Goal: Task Accomplishment & Management: Use online tool/utility

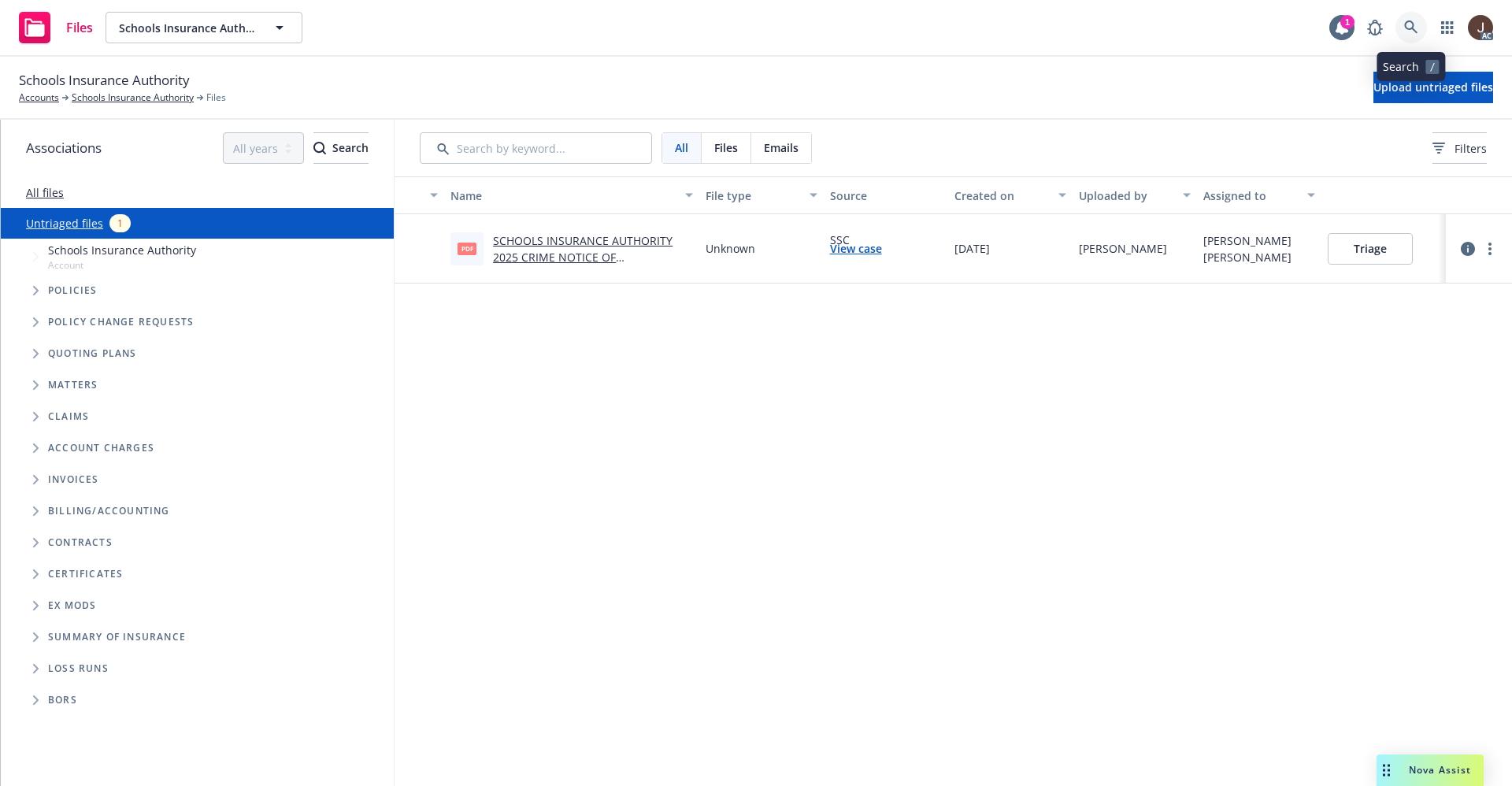
click at [1416, 25] on icon at bounding box center [1411, 27] width 14 height 14
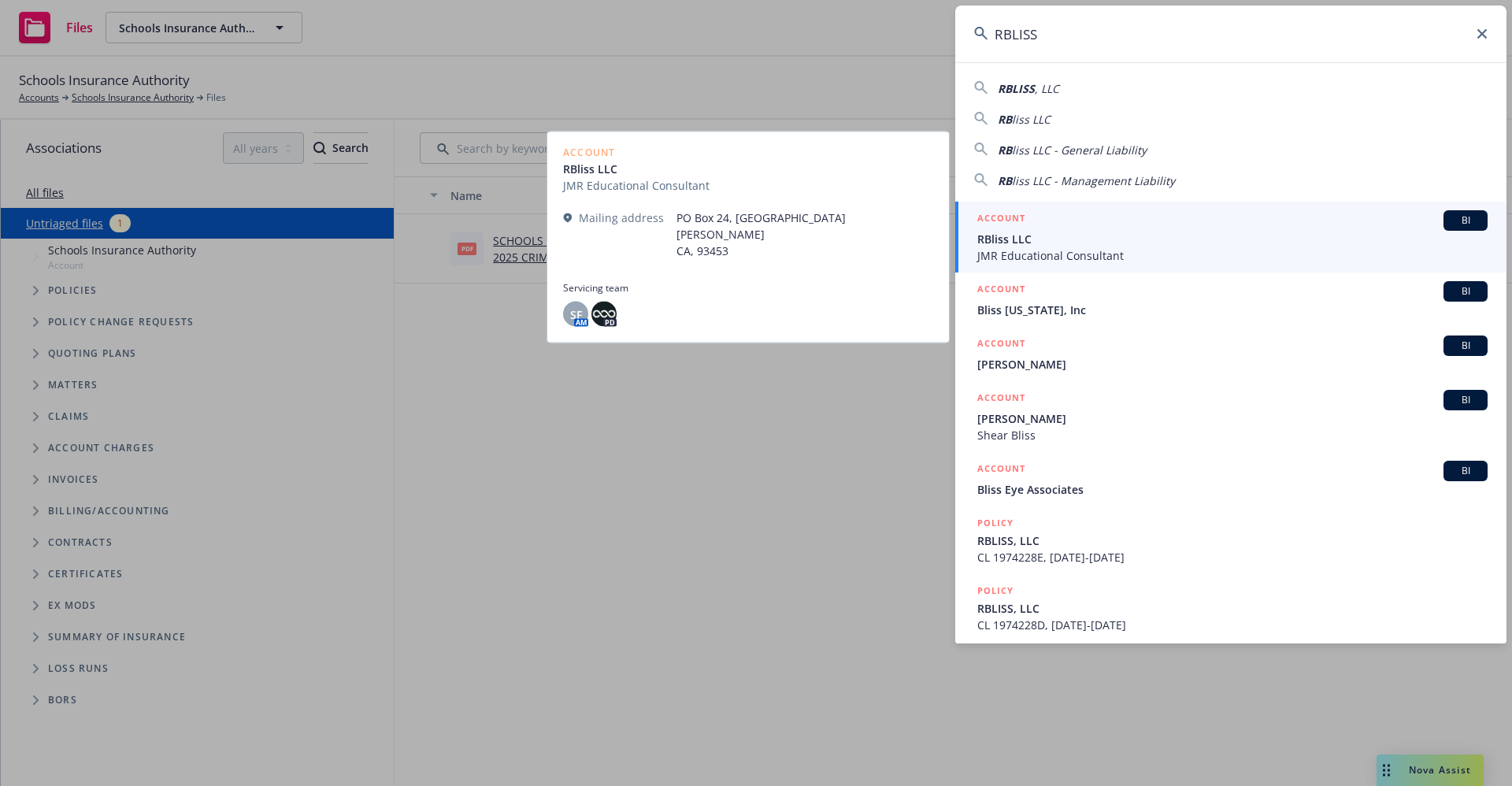
type input "RBLISS"
click at [1053, 252] on span "JMR Educational Consultant" at bounding box center [1232, 255] width 510 height 17
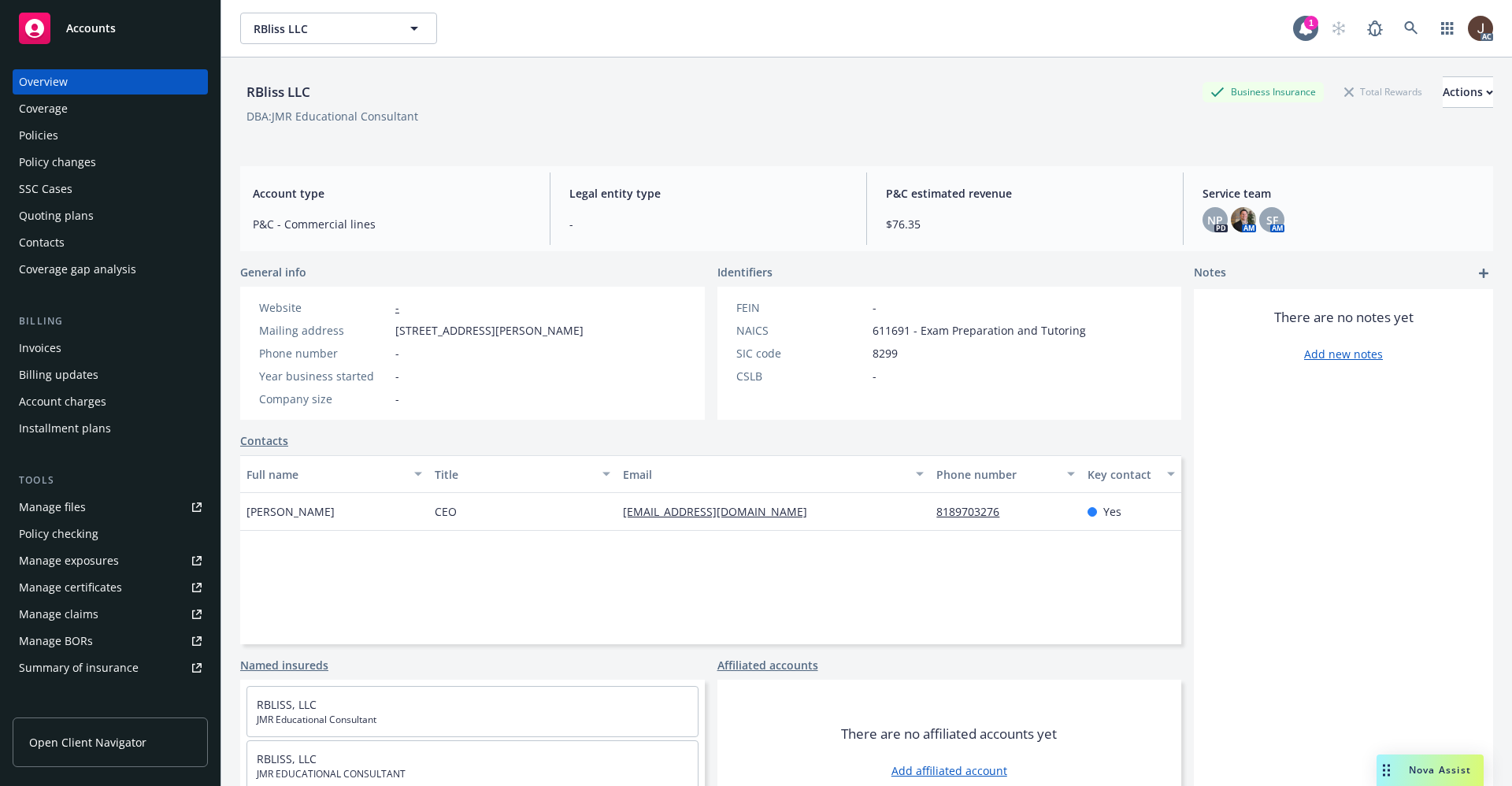
click at [48, 513] on div "Manage files" at bounding box center [53, 506] width 67 height 25
click at [41, 140] on div "Policies" at bounding box center [39, 135] width 39 height 25
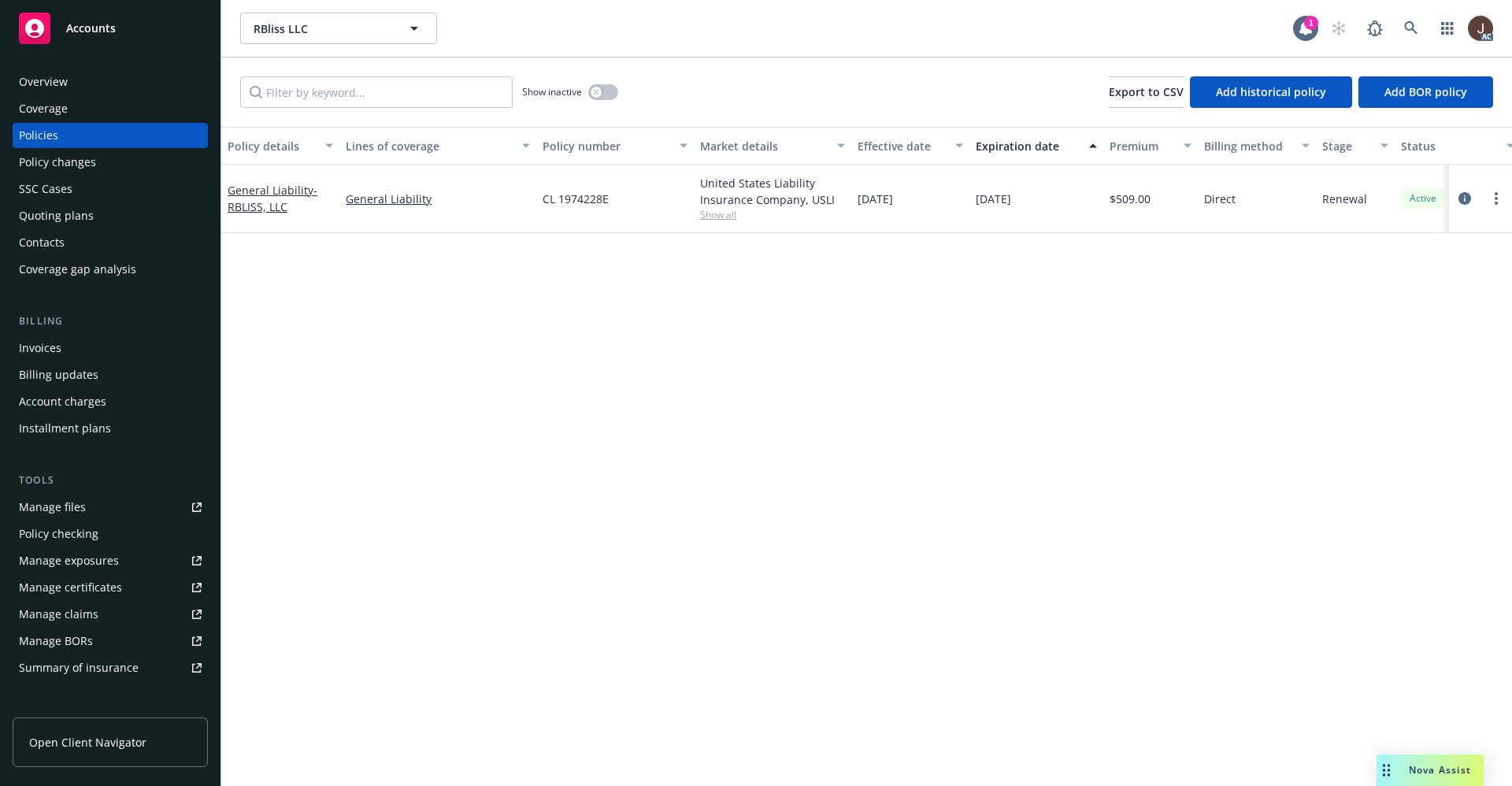
click at [602, 340] on div "Policy details Lines of coverage Policy number Market details Effective date Ex…" at bounding box center [866, 457] width 1291 height 659
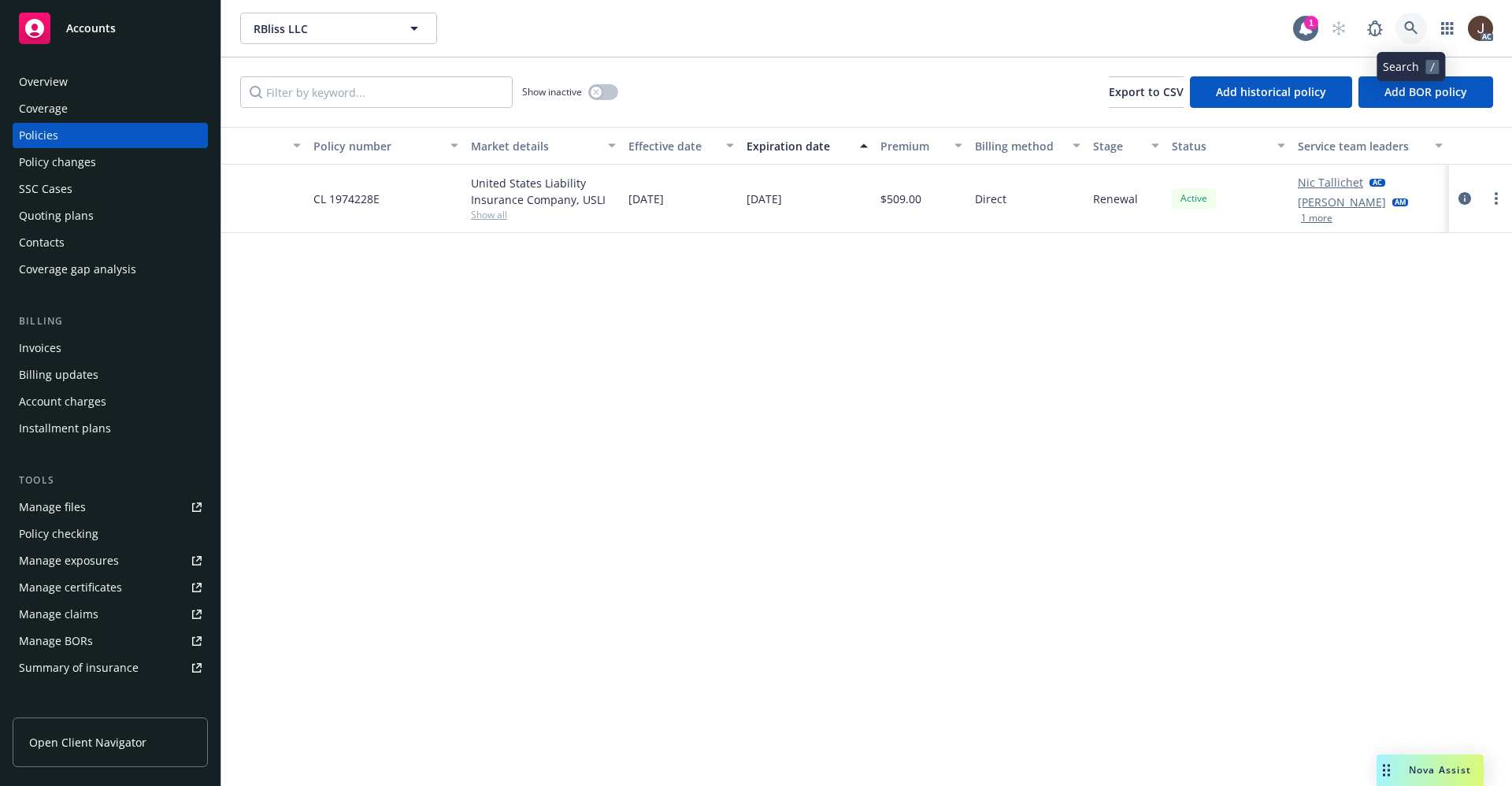
click at [1411, 27] on icon at bounding box center [1411, 28] width 14 height 14
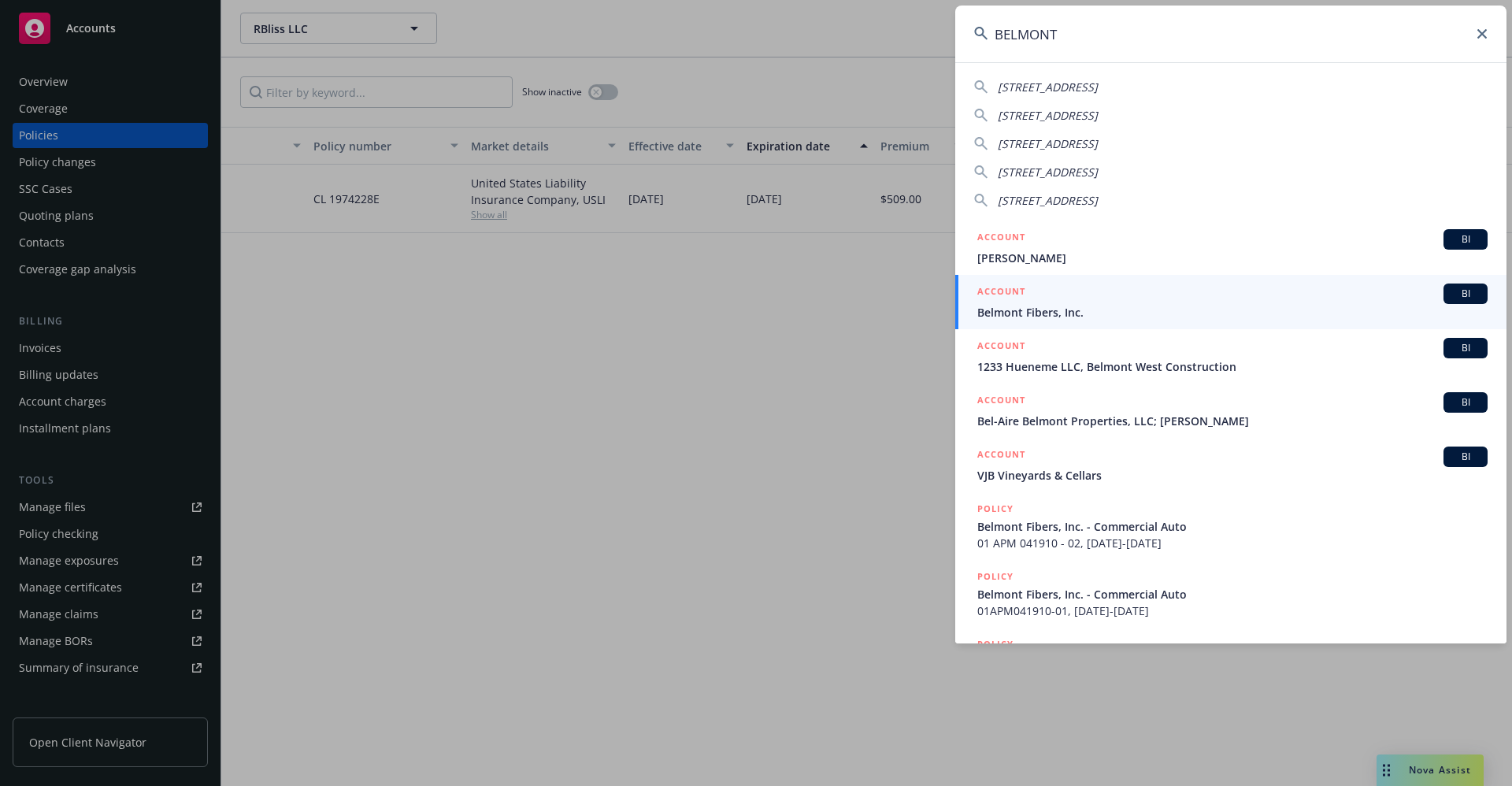
type input "BELMONT"
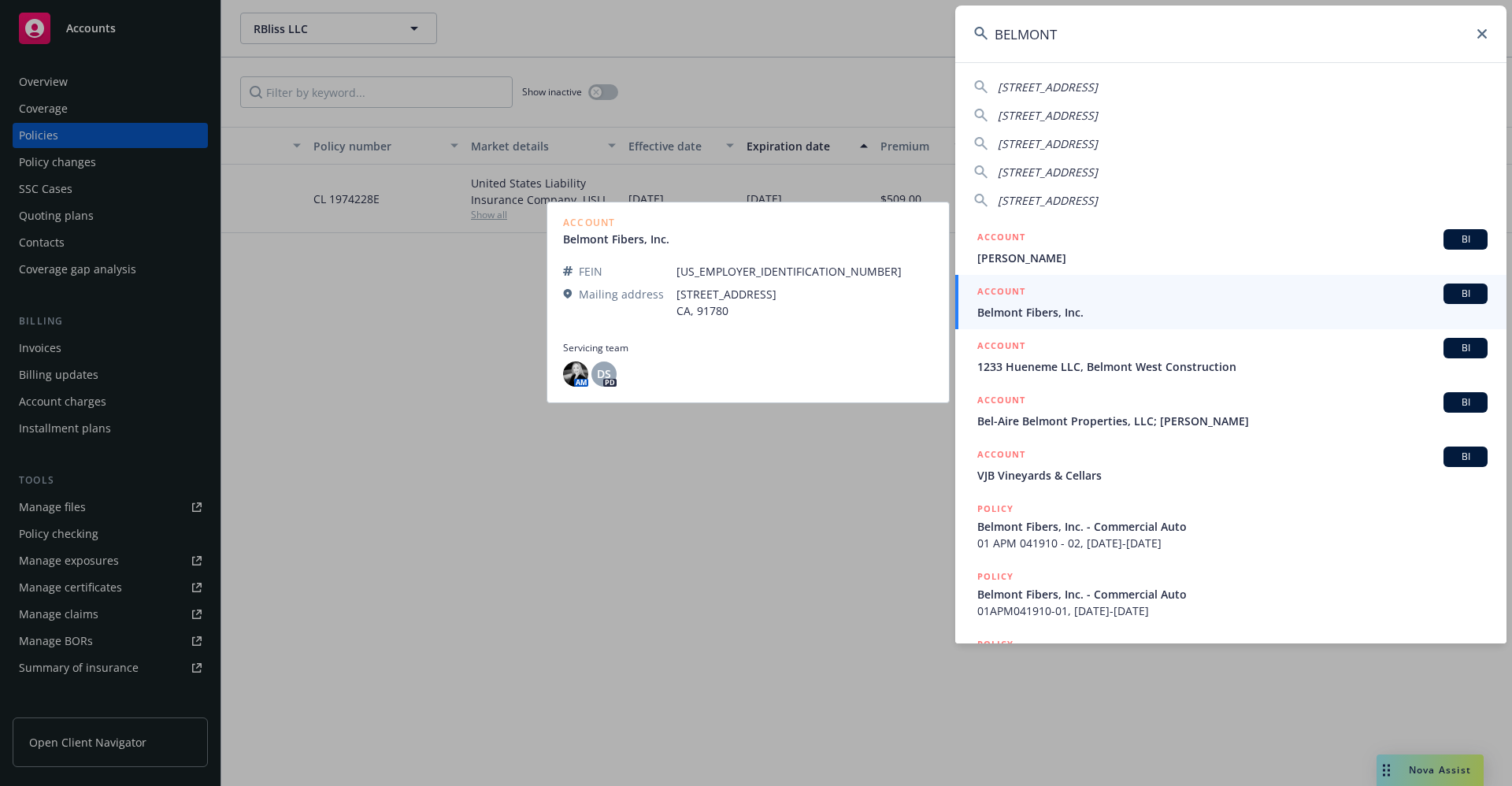
click at [1073, 311] on span "Belmont Fibers, Inc." at bounding box center [1232, 312] width 510 height 17
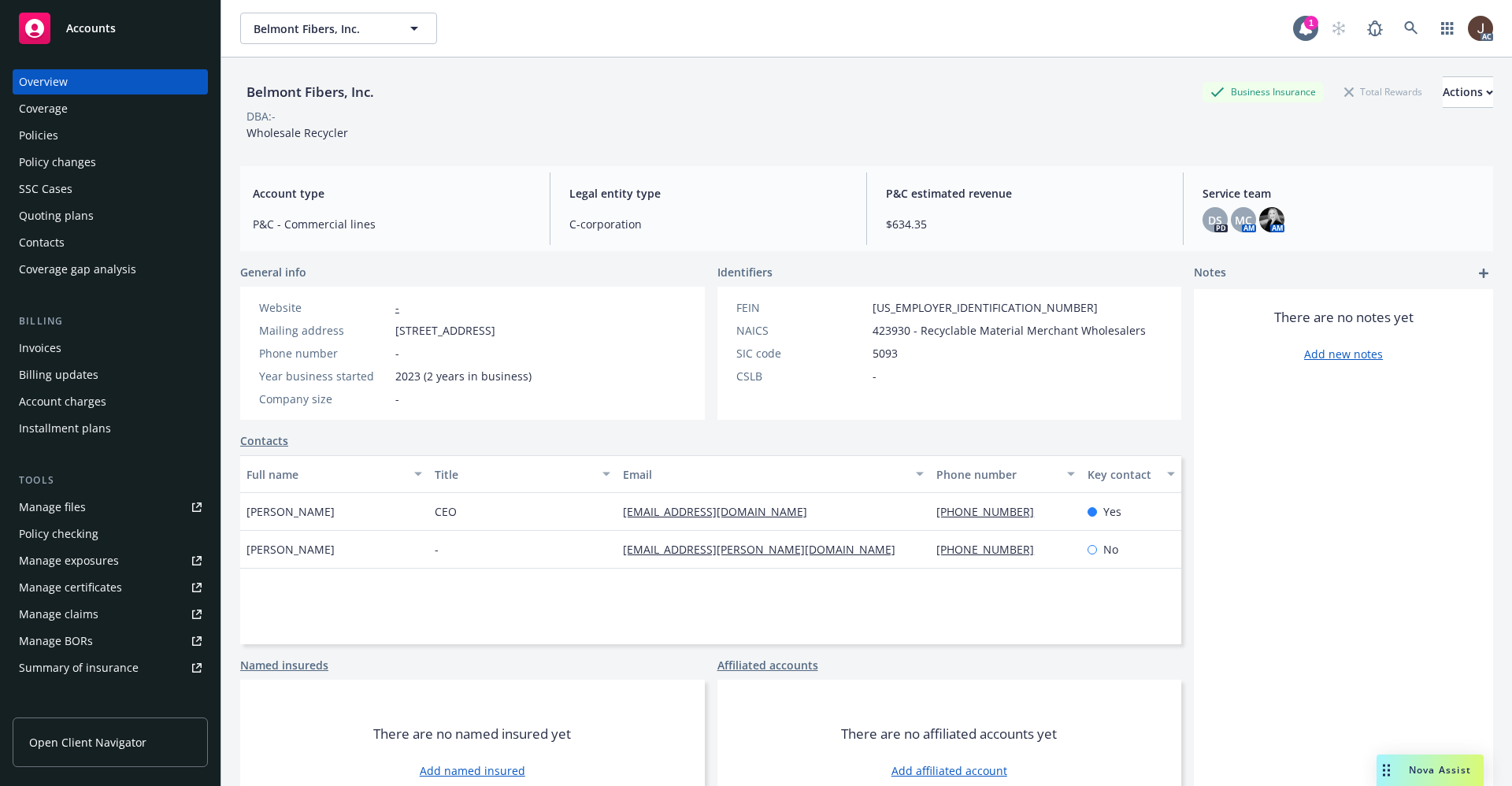
click at [82, 504] on div "Manage files" at bounding box center [53, 506] width 67 height 25
click at [1404, 24] on icon at bounding box center [1410, 27] width 13 height 13
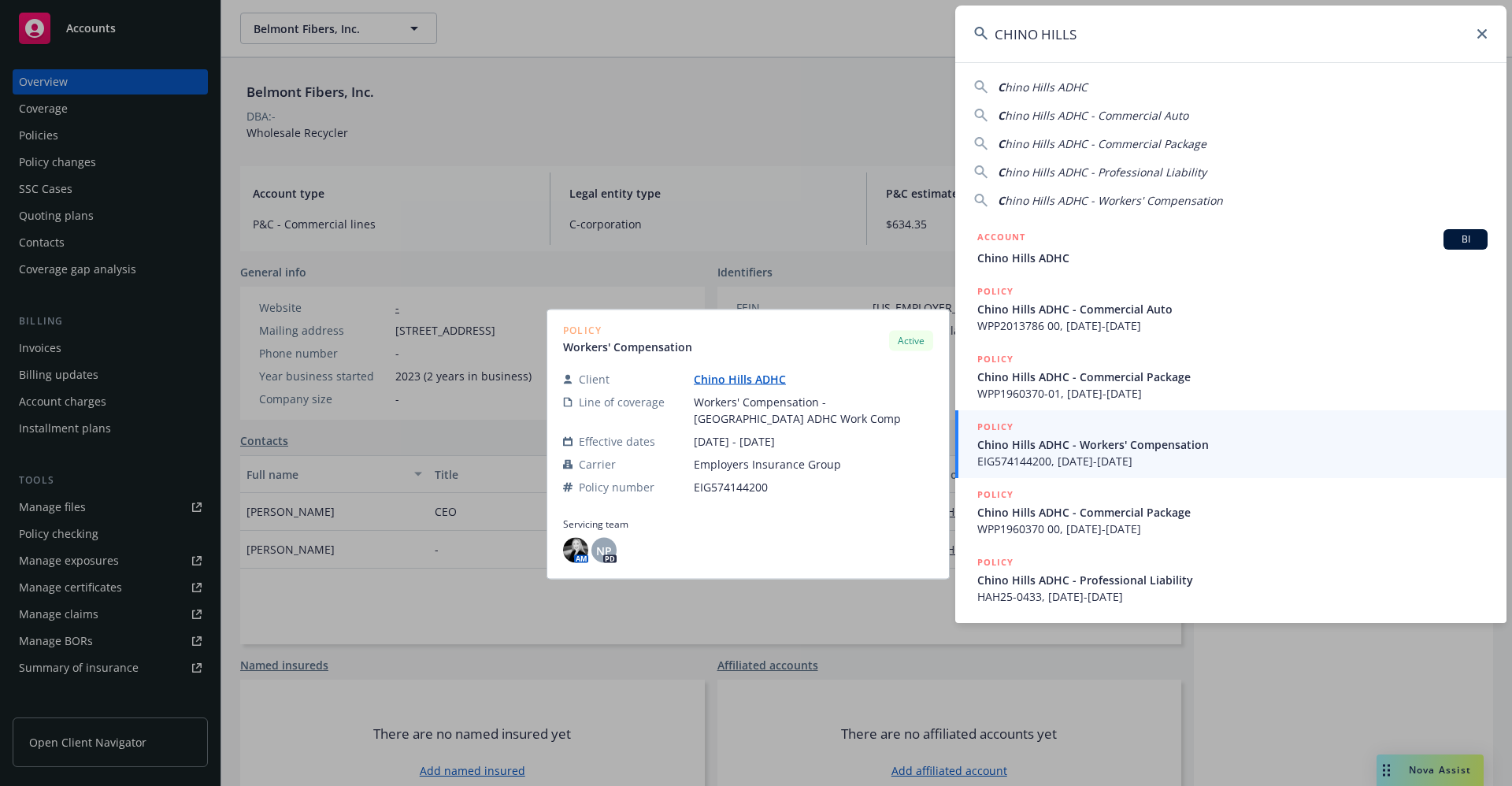
type input "CHINO HILLS"
click at [737, 384] on link "Chino Hills ADHC" at bounding box center [746, 379] width 104 height 15
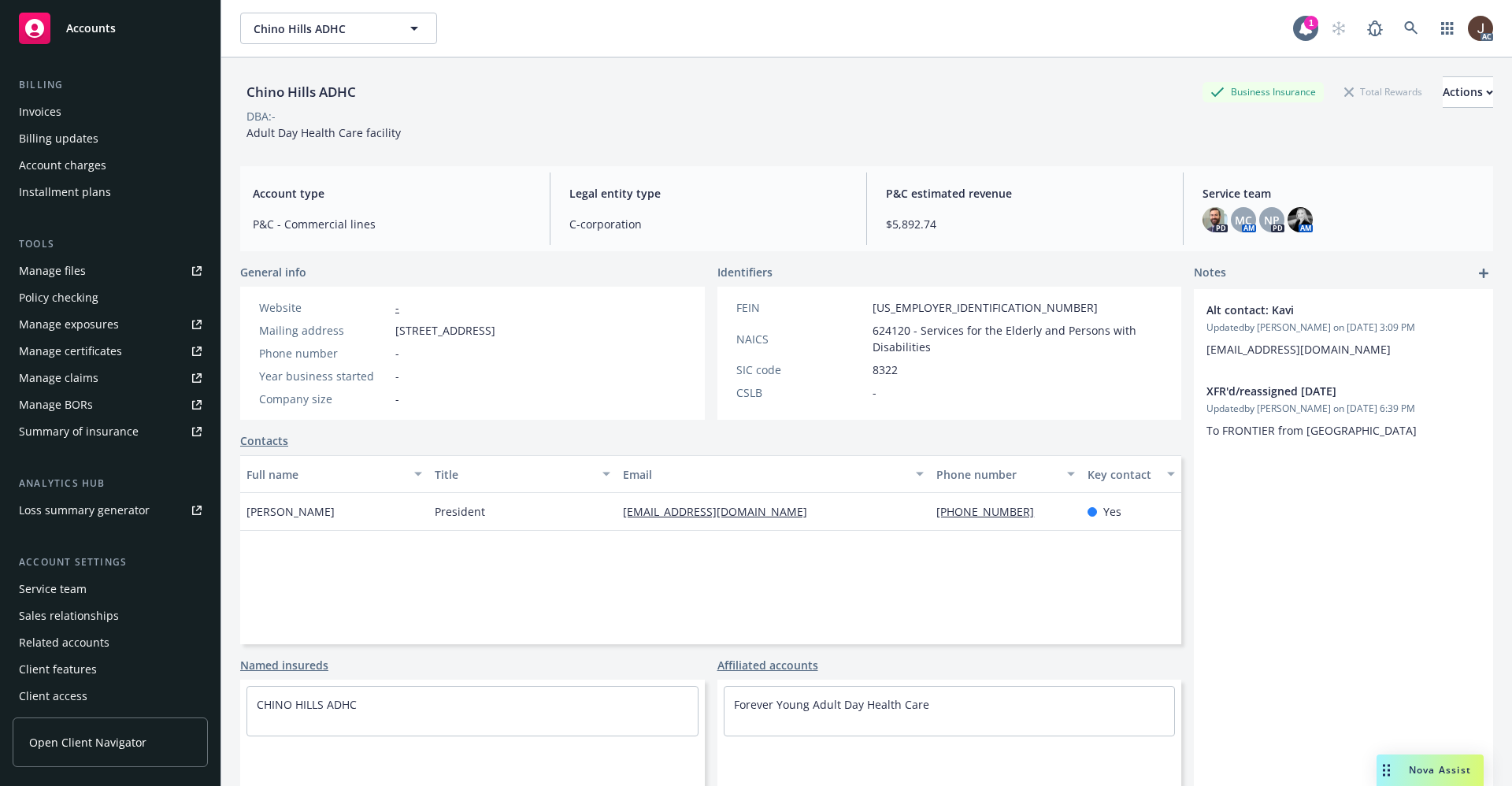
scroll to position [240, 0]
click at [61, 264] on div "Manage files" at bounding box center [53, 266] width 67 height 25
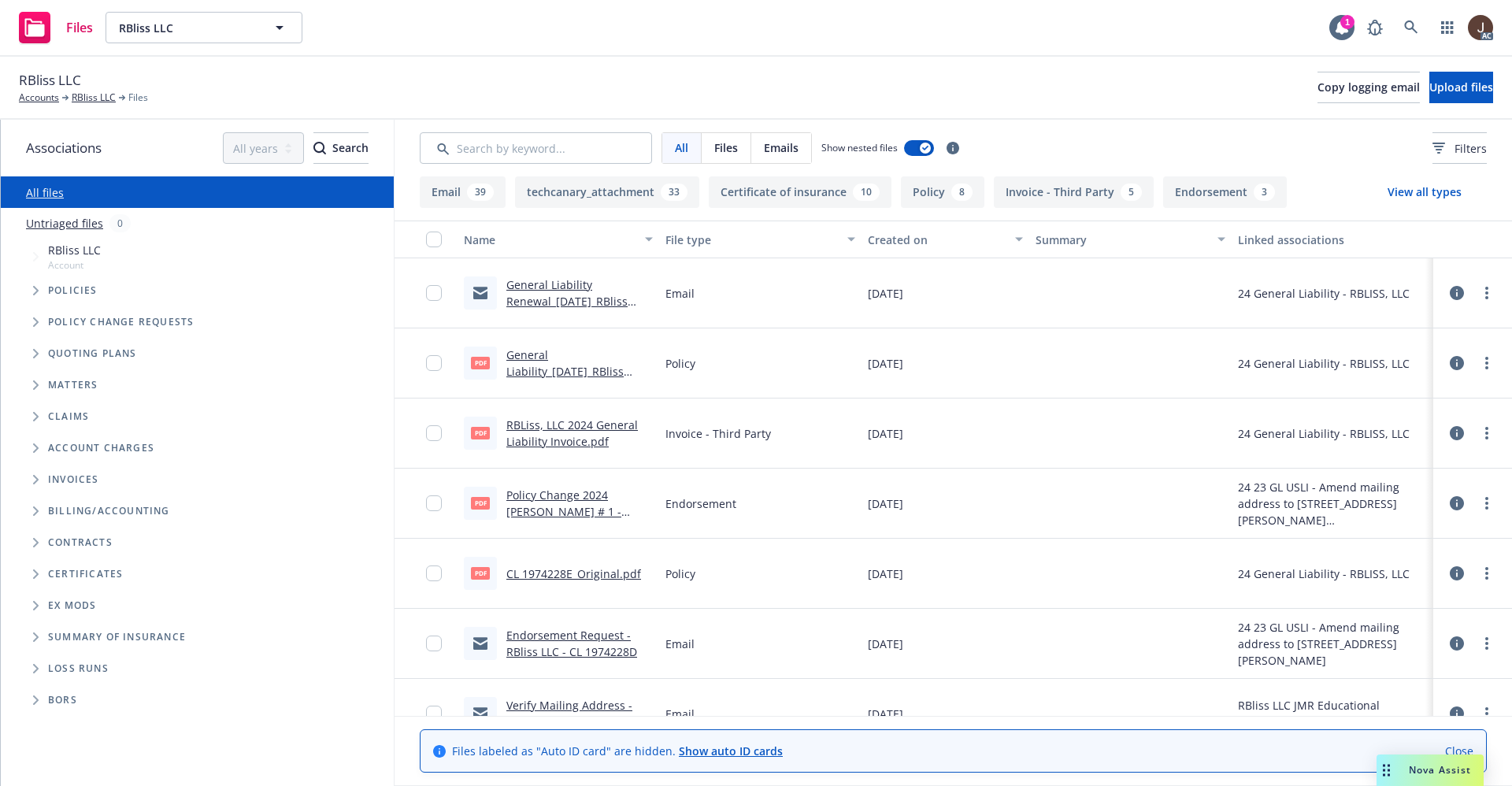
click at [58, 225] on link "Untriaged files" at bounding box center [65, 223] width 77 height 17
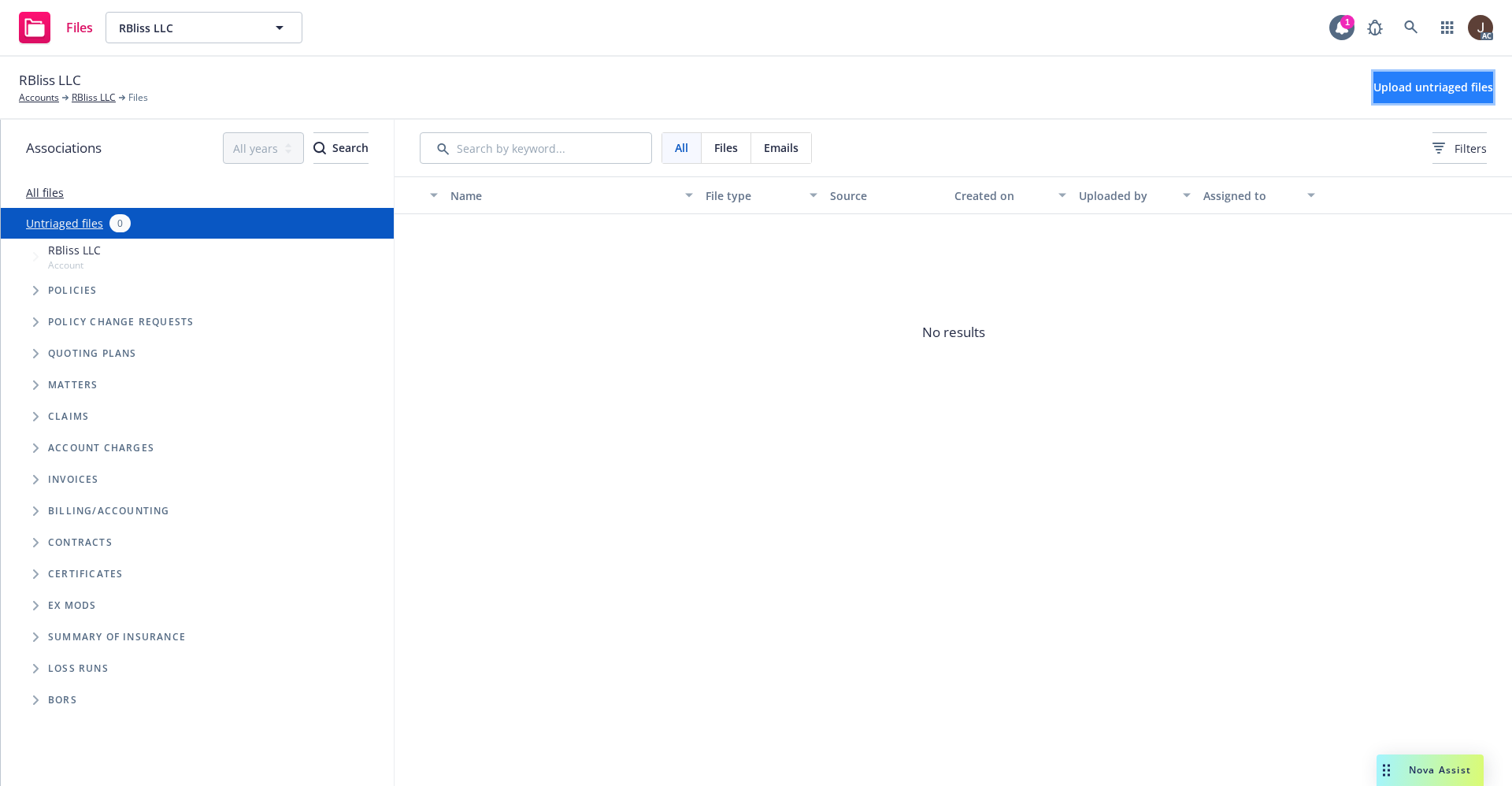
click at [1409, 89] on span "Upload untriaged files" at bounding box center [1433, 87] width 120 height 15
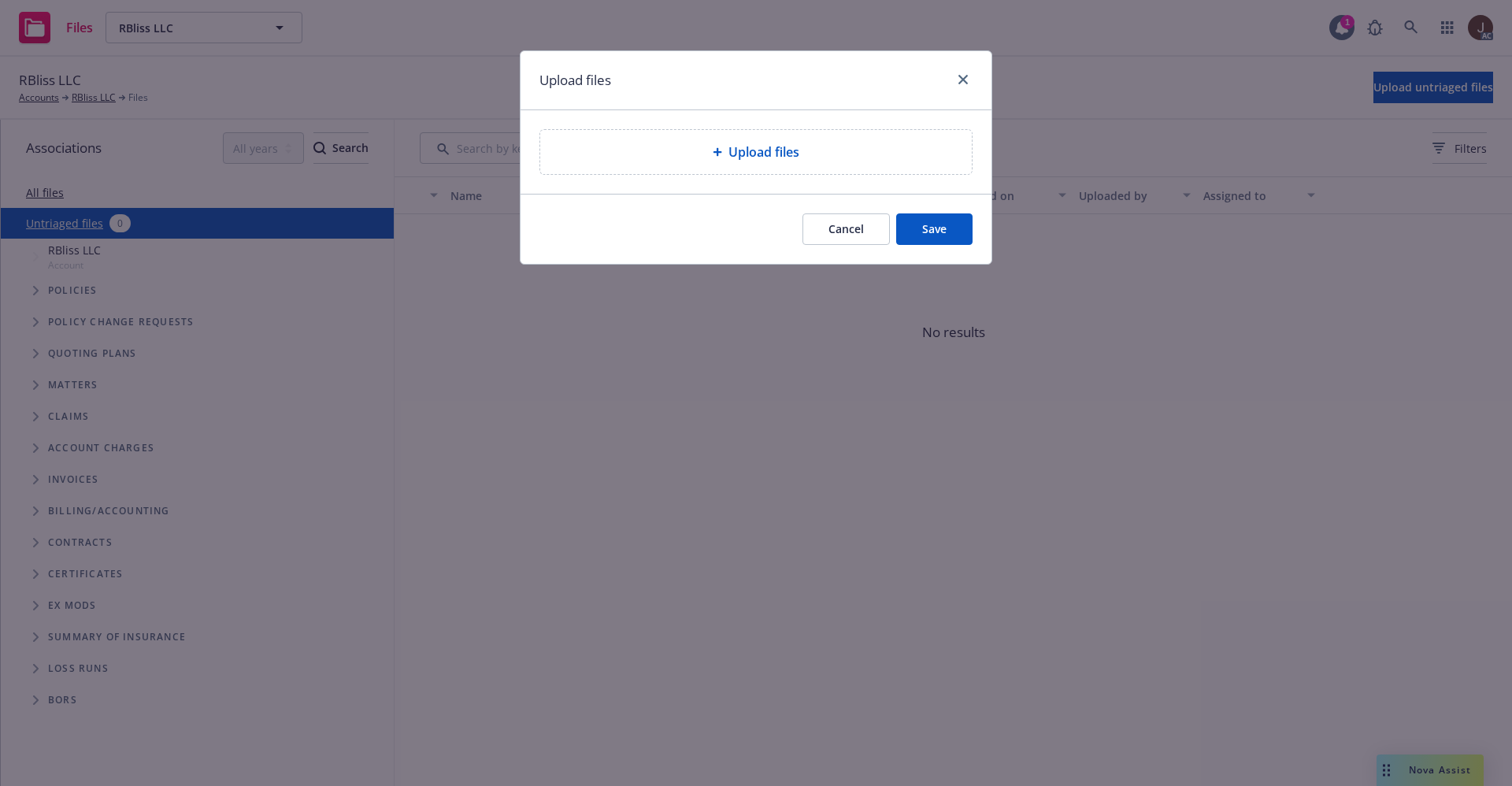
click at [764, 152] on span "Upload files" at bounding box center [763, 152] width 71 height 19
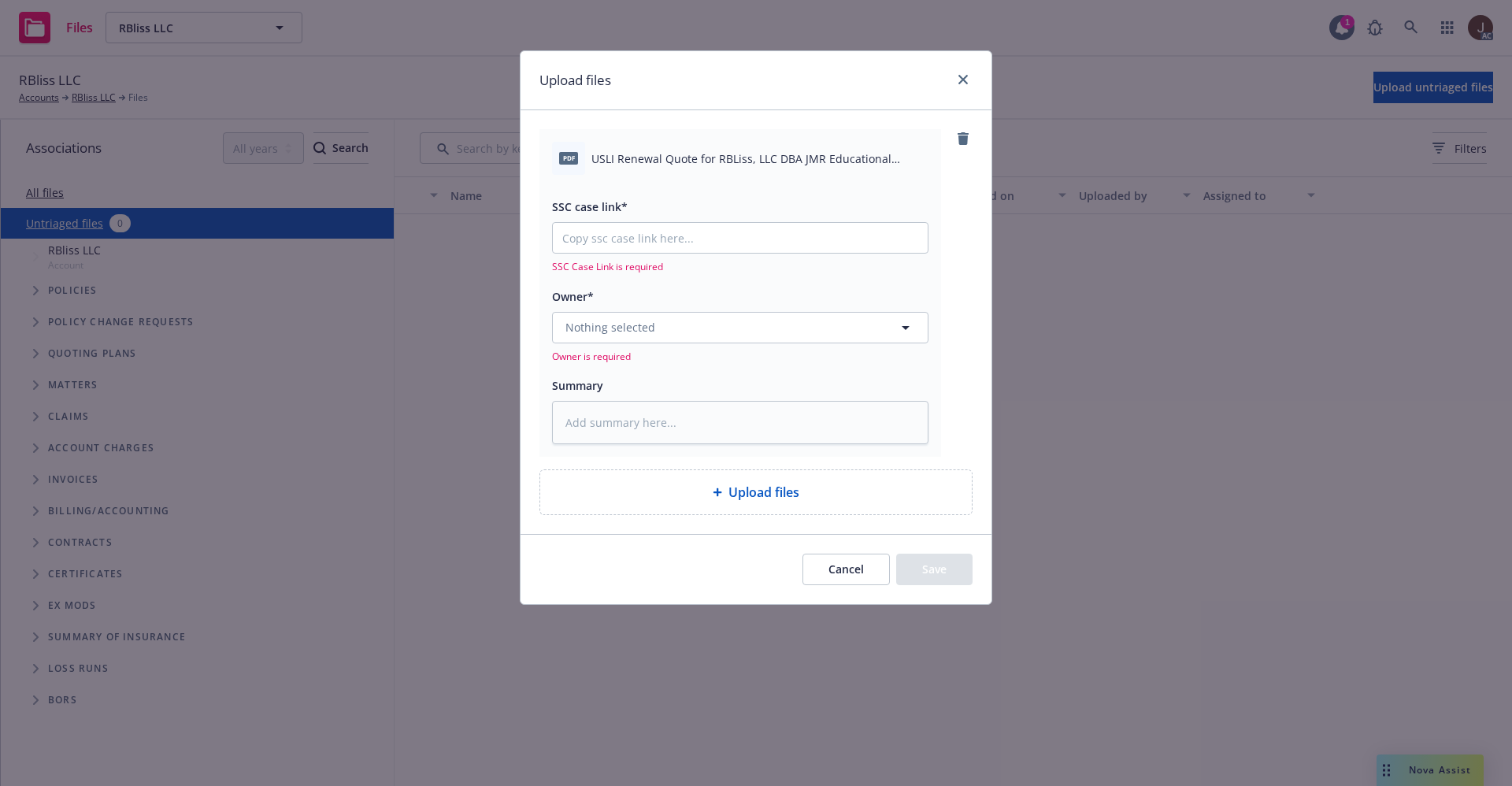
click at [678, 168] on div "pdf USLI Renewal Quote for RBLiss, LLC DBA JMR Educational Consultant .pdf" at bounding box center [740, 159] width 376 height 33
click at [678, 167] on div "pdf USLI Renewal Quote for RBLiss, LLC DBA JMR Educational Consultant .pdf" at bounding box center [740, 159] width 376 height 33
copy div "USLI Renewal Quote for RBLiss, LLC DBA JMR Educational Consultant .pdf"
click at [602, 342] on button "Nothing selected" at bounding box center [740, 328] width 376 height 32
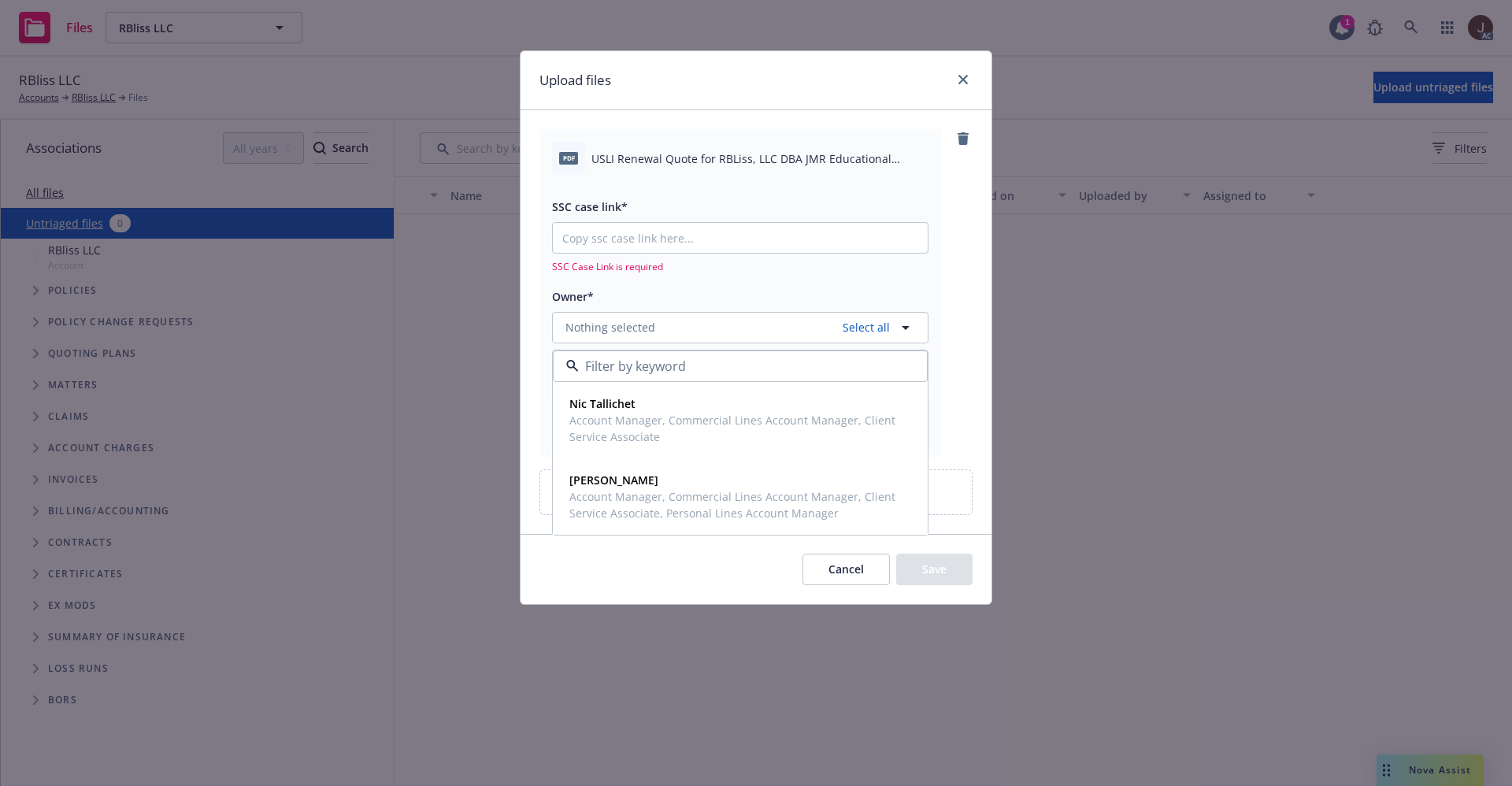
click at [967, 214] on div "pdf USLI Renewal Quote for RBLiss, LLC DBA JMR Educational Consultant .pdf SSC …" at bounding box center [756, 292] width 433 height 327
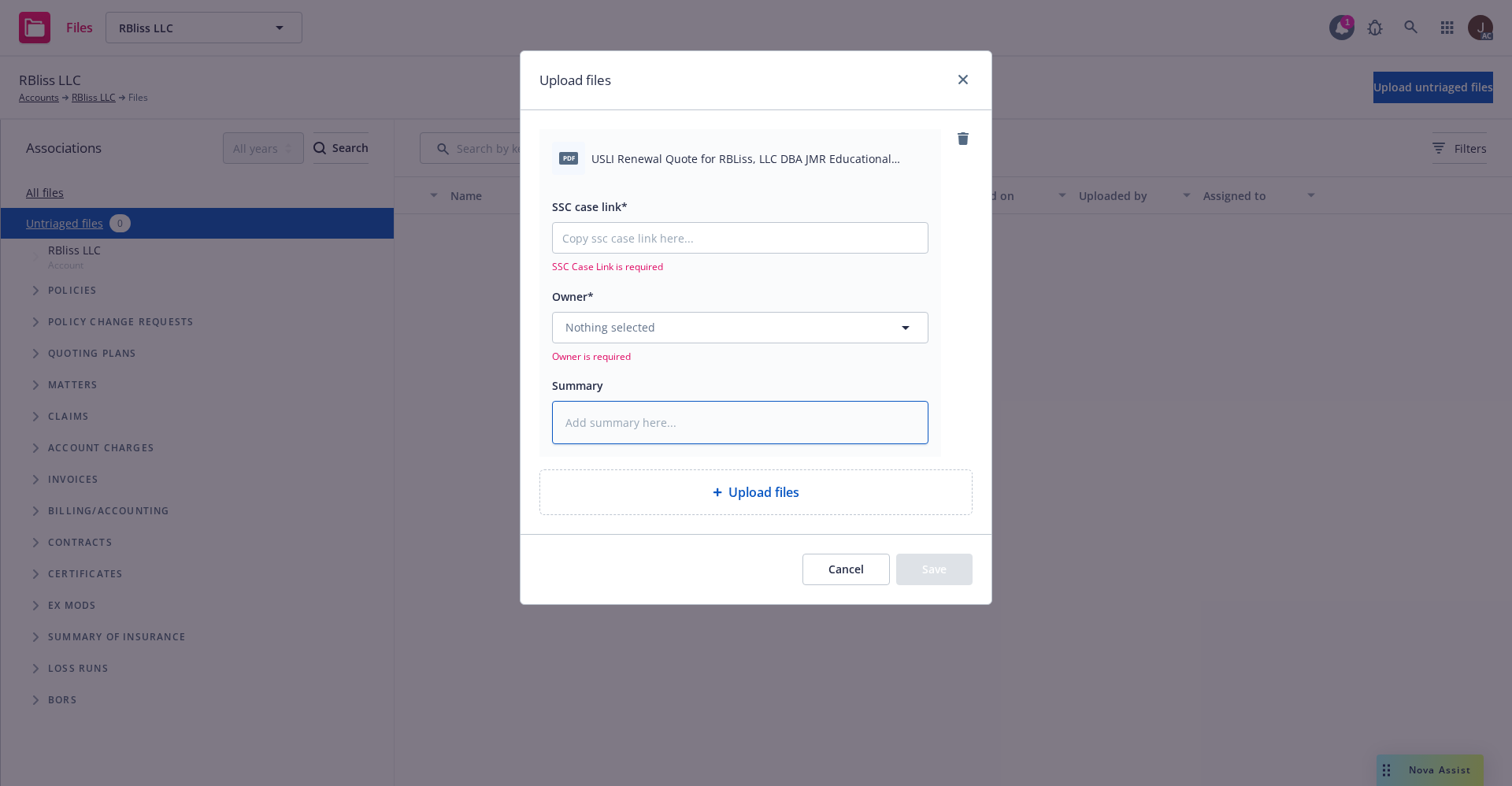
click at [591, 416] on textarea at bounding box center [740, 421] width 376 height 43
paste textarea "USLI Renewal Quote for RBLiss, LLC DBA JMR Educational Consultant .pdf"
type textarea "x"
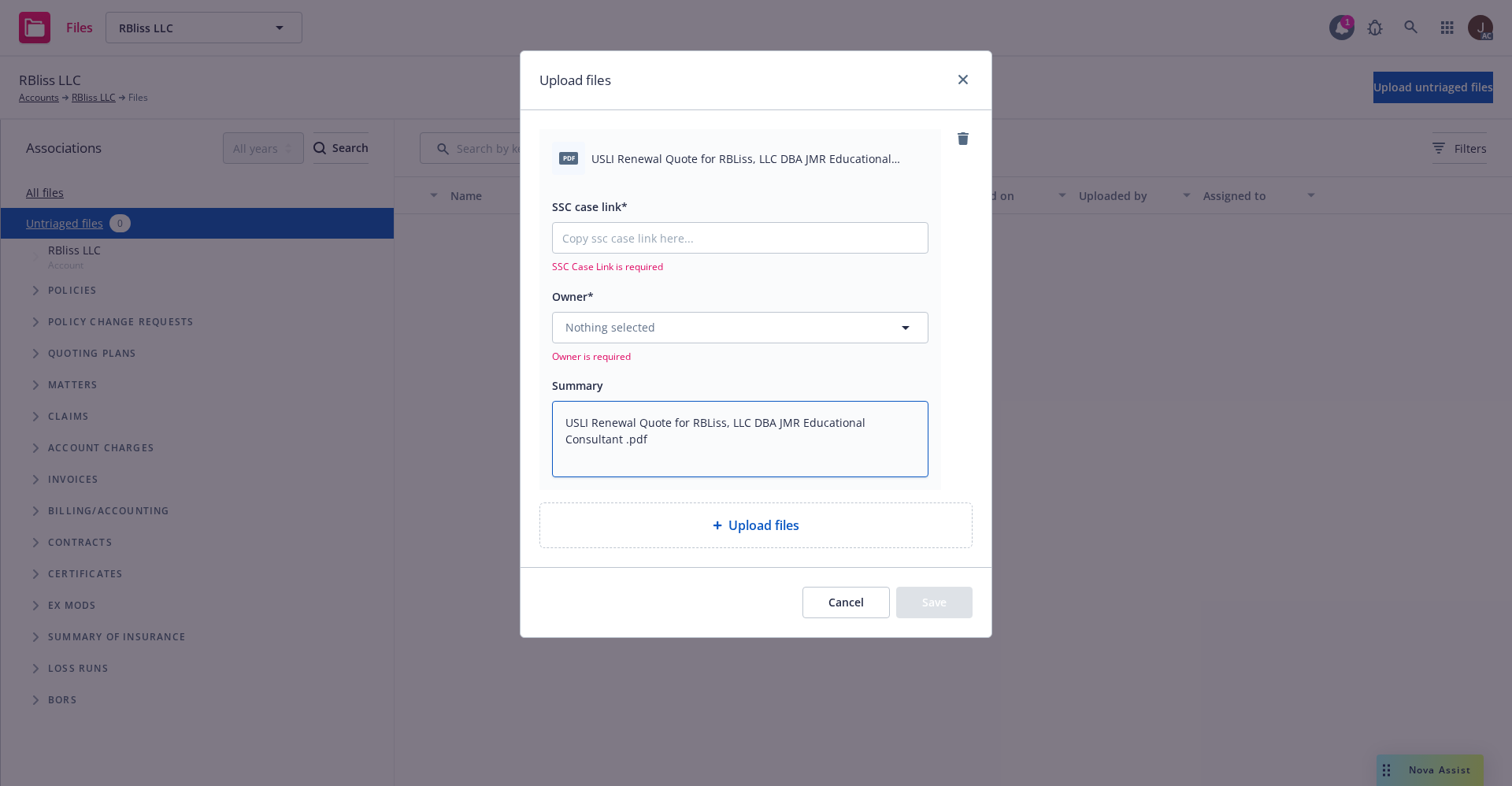
type textarea "USLI Renewal Quote for RBLiss, LLC DBA JMR Educational Consultant .pdf"
click at [642, 323] on span "Nothing selected" at bounding box center [610, 327] width 89 height 17
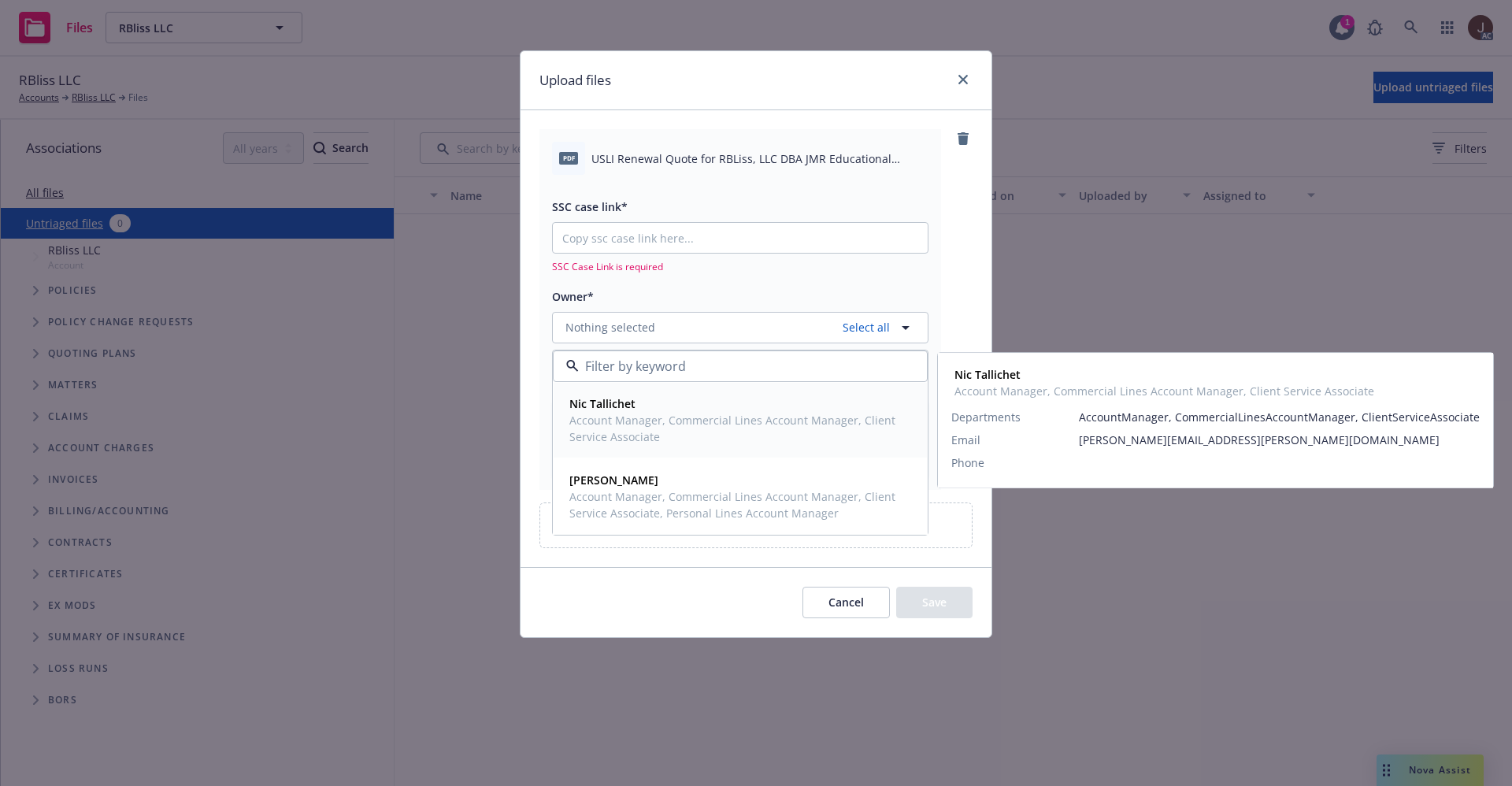
click at [634, 414] on span "Account Manager, Commercial Lines Account Manager, Client Service Associate" at bounding box center [739, 428] width 338 height 33
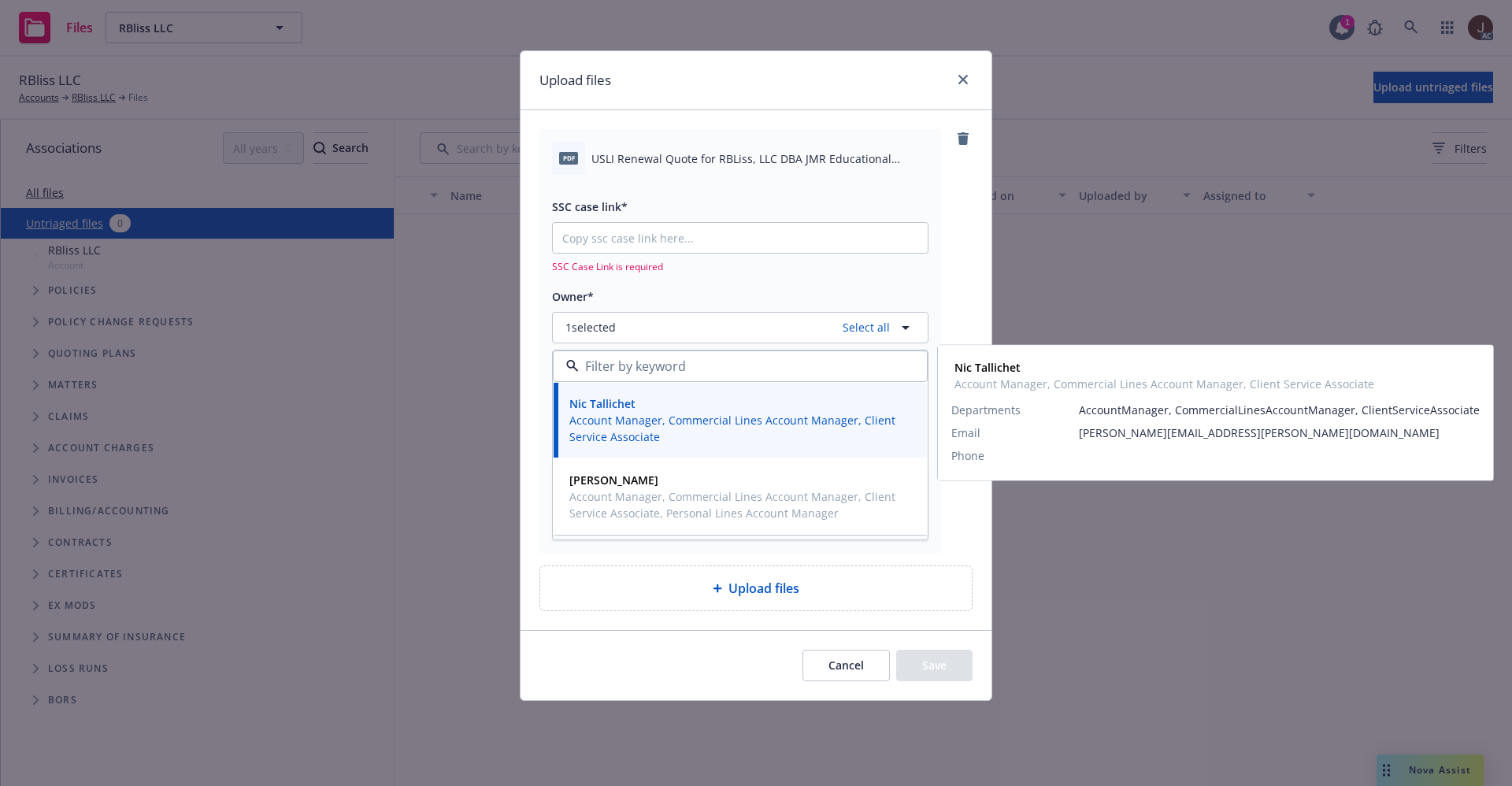
click at [946, 228] on div "pdf USLI Renewal Quote for RBLiss, LLC DBA JMR Educational Consultant .pdf SSC …" at bounding box center [756, 340] width 433 height 422
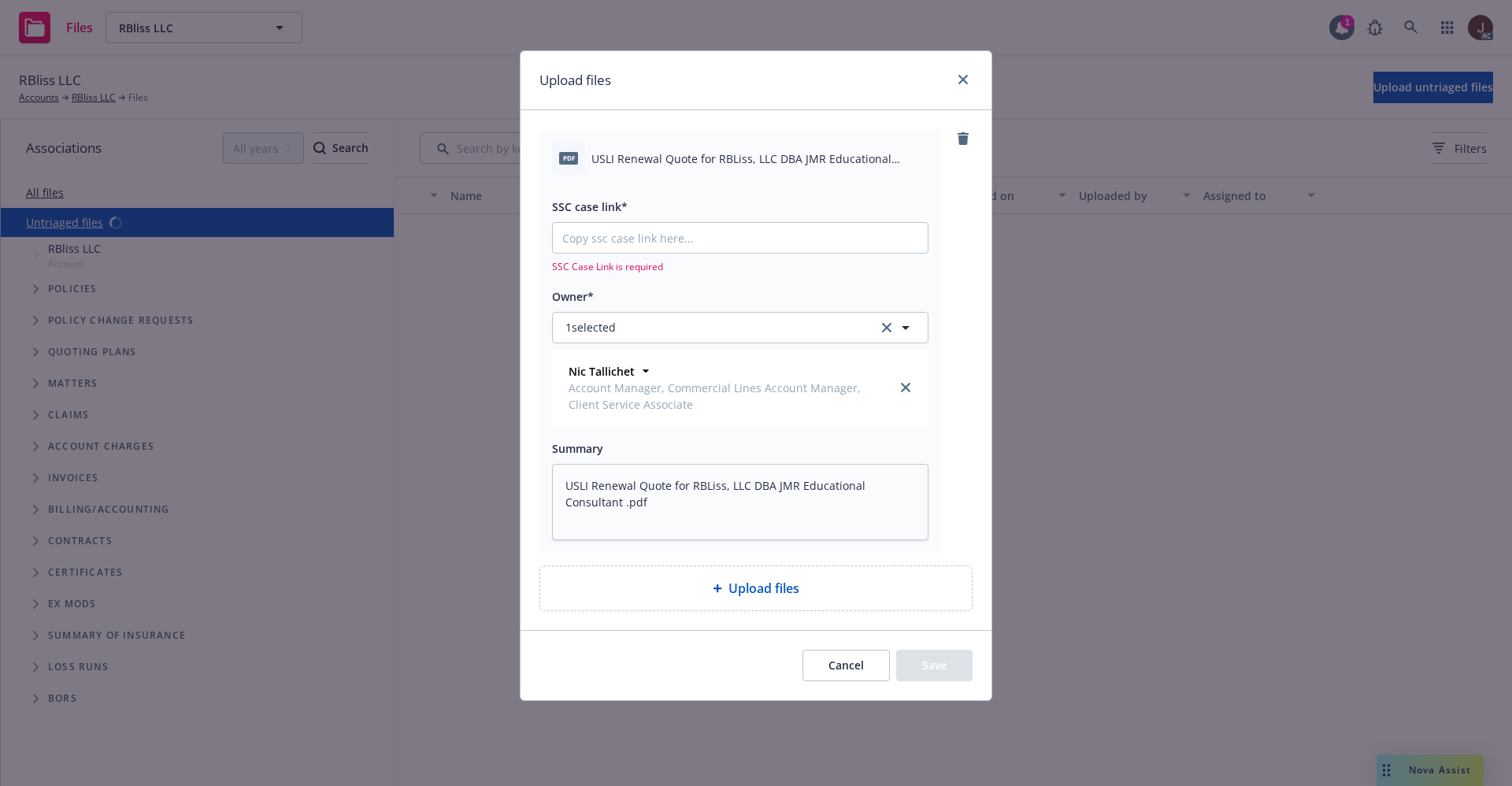
type textarea "x"
click at [662, 233] on input "SSC case link*" at bounding box center [741, 237] width 375 height 30
paste input "https://newfront-ssc.lightning.force.com/lightning/r/Case/500Vz00000SGSt8IAH/vi…"
type input "https://newfront-ssc.lightning.force.com/lightning/r/Case/500Vz00000SGSt8IAH/vi…"
type textarea "x"
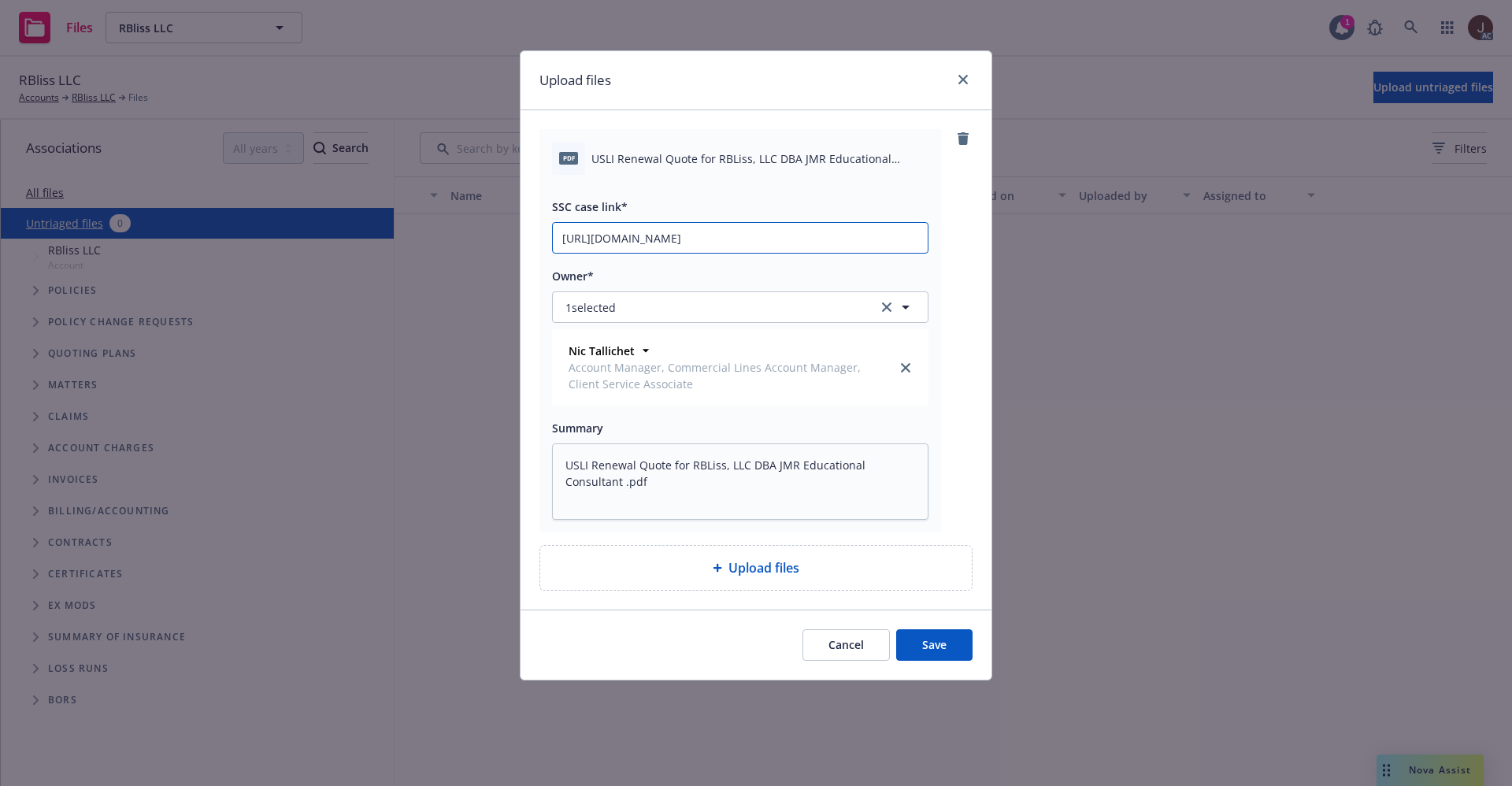
scroll to position [0, 77]
type input "https://newfront-ssc.lightning.force.com/lightning/r/Case/500Vz00000SGSt8IAH/vi…"
click at [955, 240] on div "pdf USLI Renewal Quote for RBLiss, LLC DBA JMR Educational Consultant .pdf SSC …" at bounding box center [756, 330] width 433 height 403
click at [942, 634] on button "Save" at bounding box center [933, 645] width 76 height 32
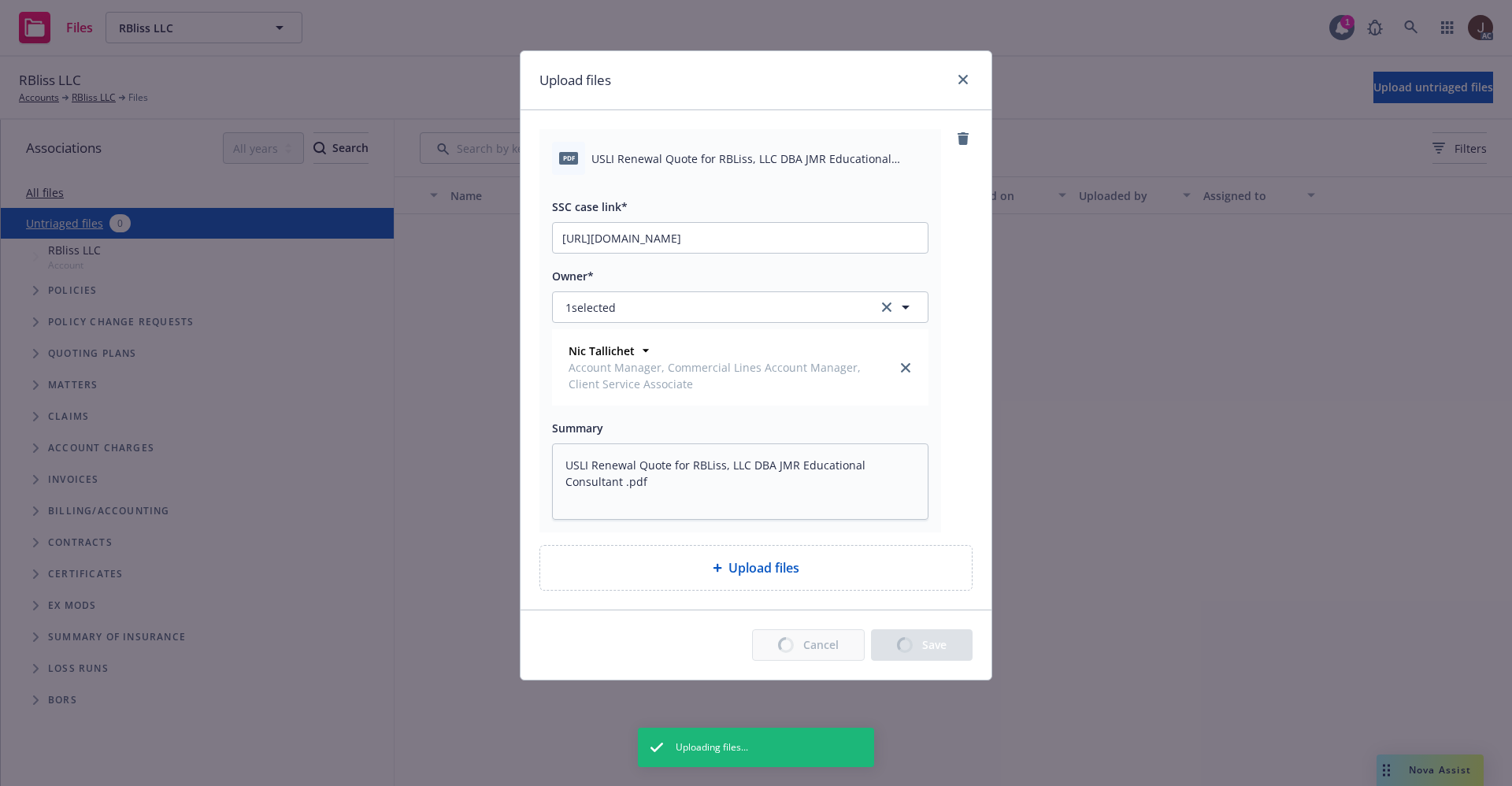
type textarea "x"
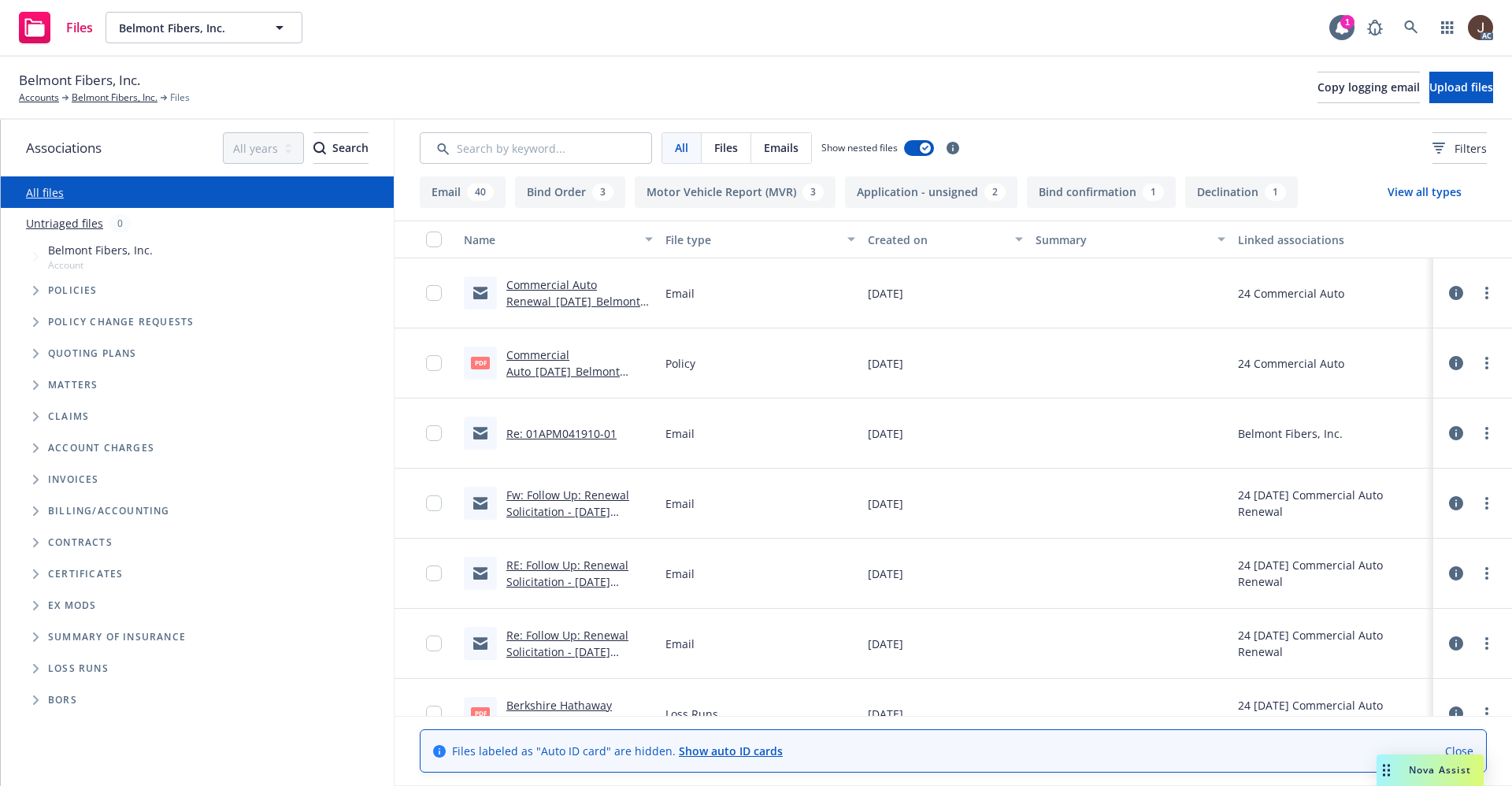
click at [67, 221] on link "Untriaged files" at bounding box center [65, 223] width 77 height 17
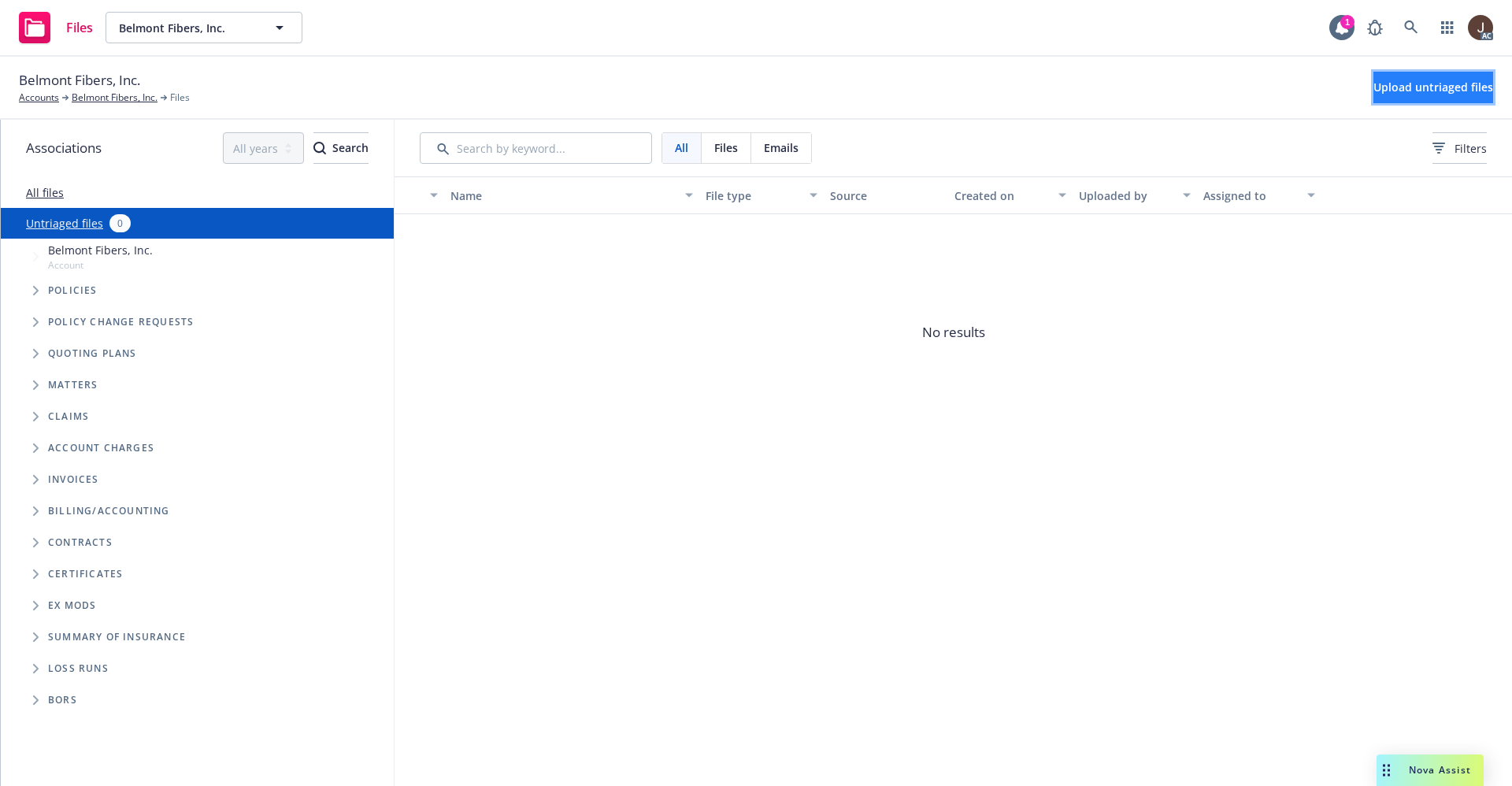
click at [1408, 83] on span "Upload untriaged files" at bounding box center [1433, 87] width 120 height 15
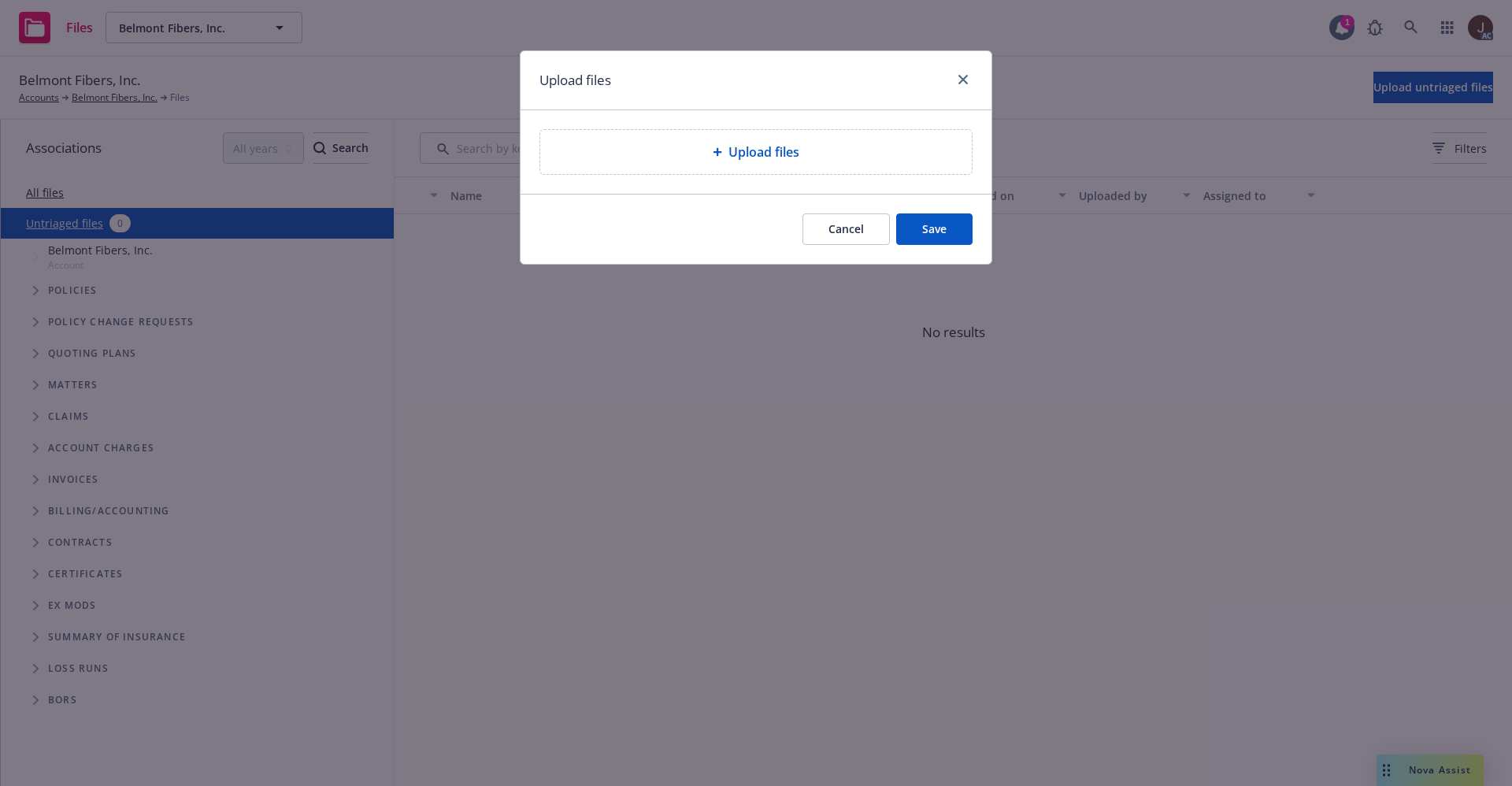
click at [736, 144] on span "Upload files" at bounding box center [763, 152] width 71 height 19
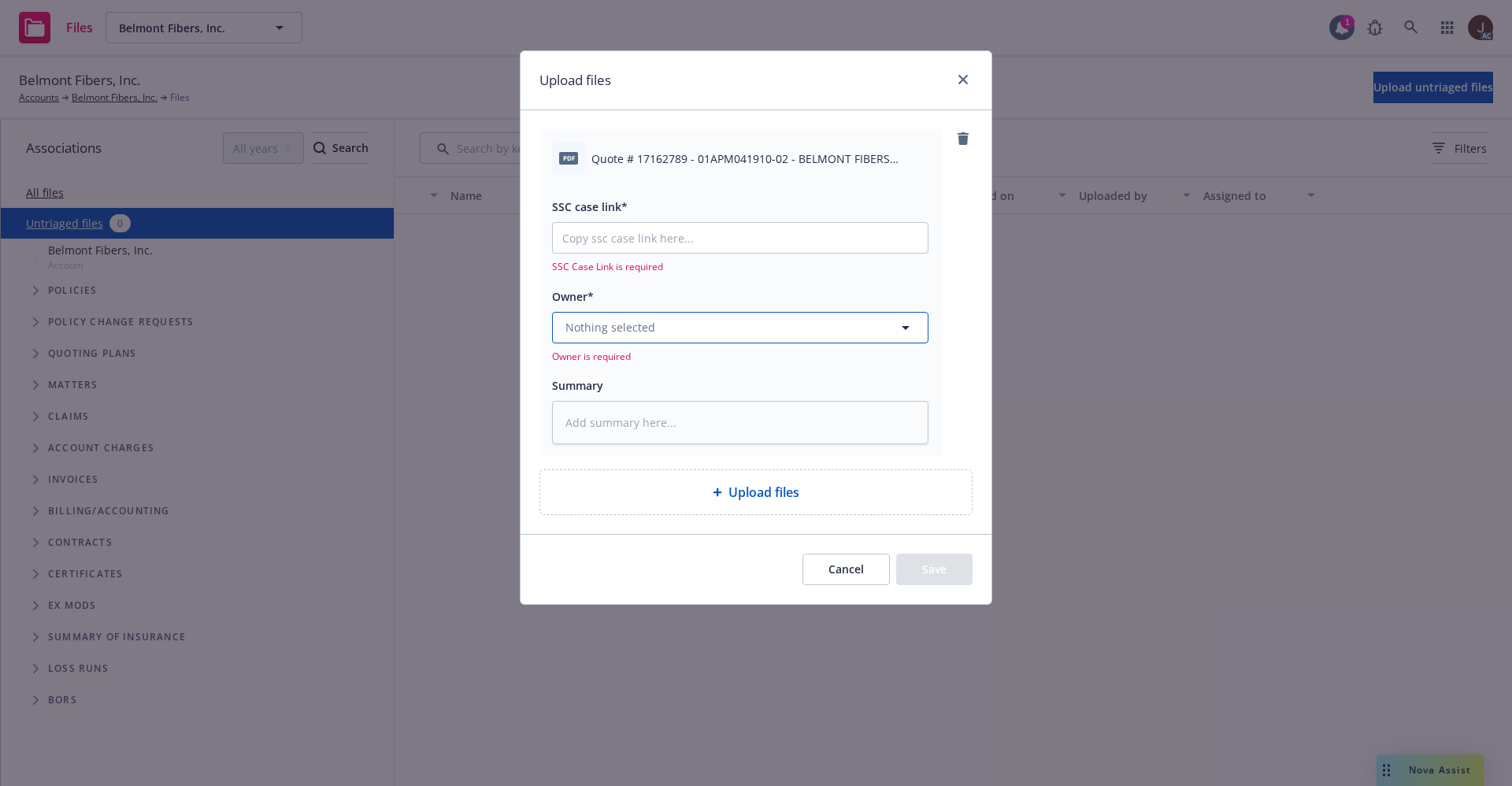
click at [699, 329] on button "Nothing selected" at bounding box center [740, 328] width 376 height 32
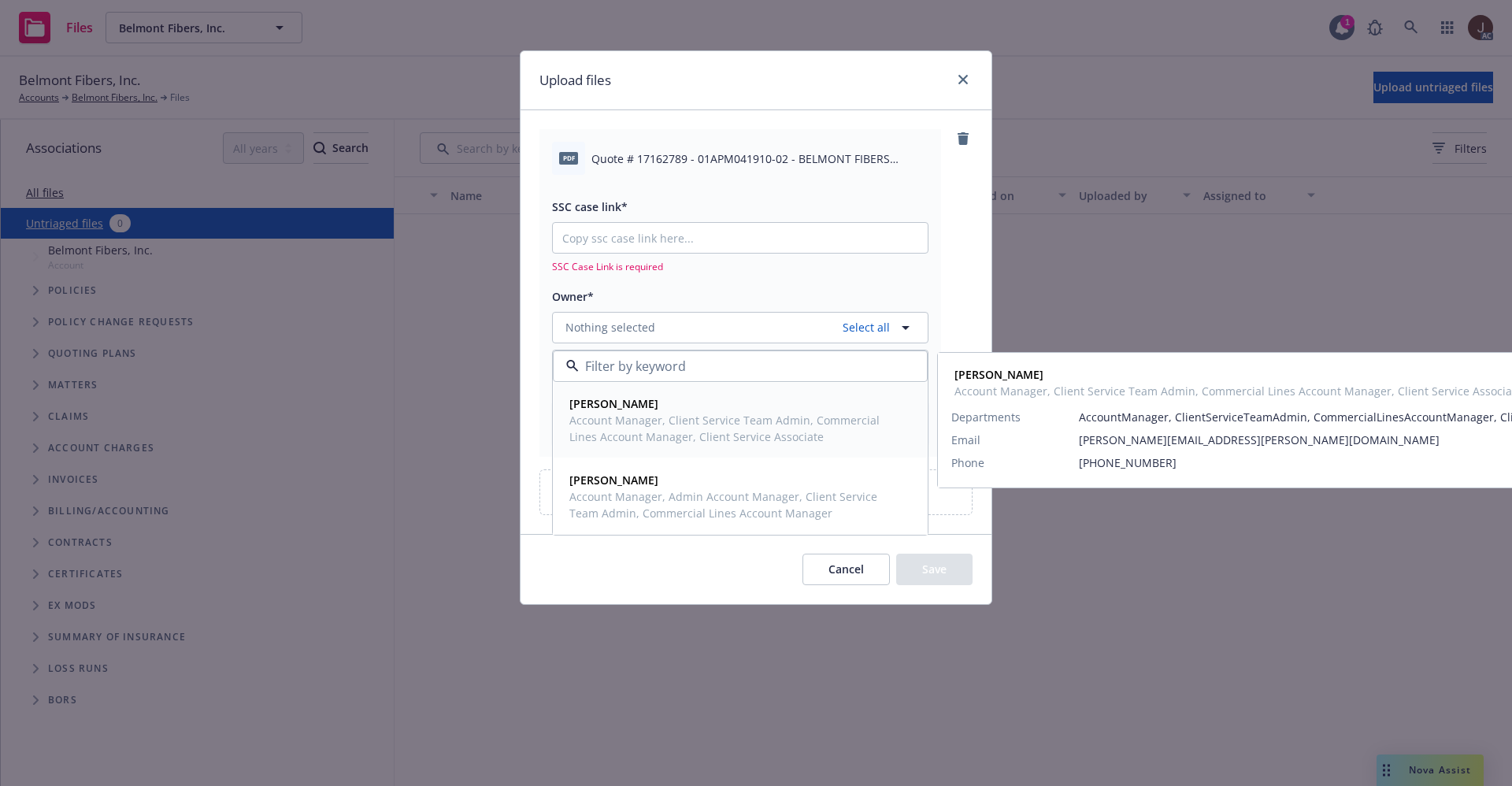
click at [651, 419] on span "Account Manager, Client Service Team Admin, Commercial Lines Account Manager, C…" at bounding box center [739, 428] width 338 height 33
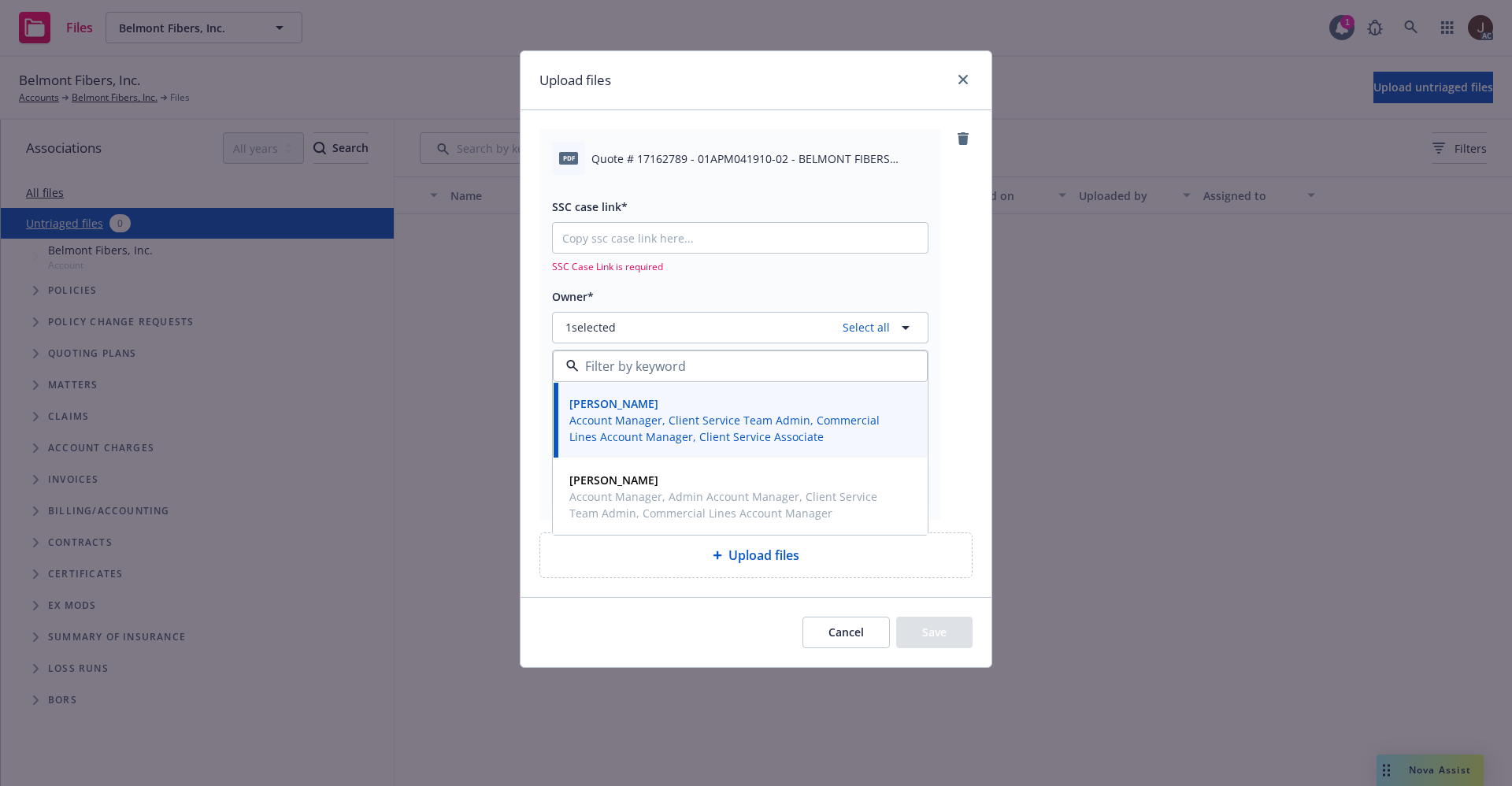
click at [950, 251] on div "pdf Quote # 17162789 - 01APM041910-02 - BELMONT FIBERS INC..pdf SSC case link* …" at bounding box center [756, 323] width 433 height 390
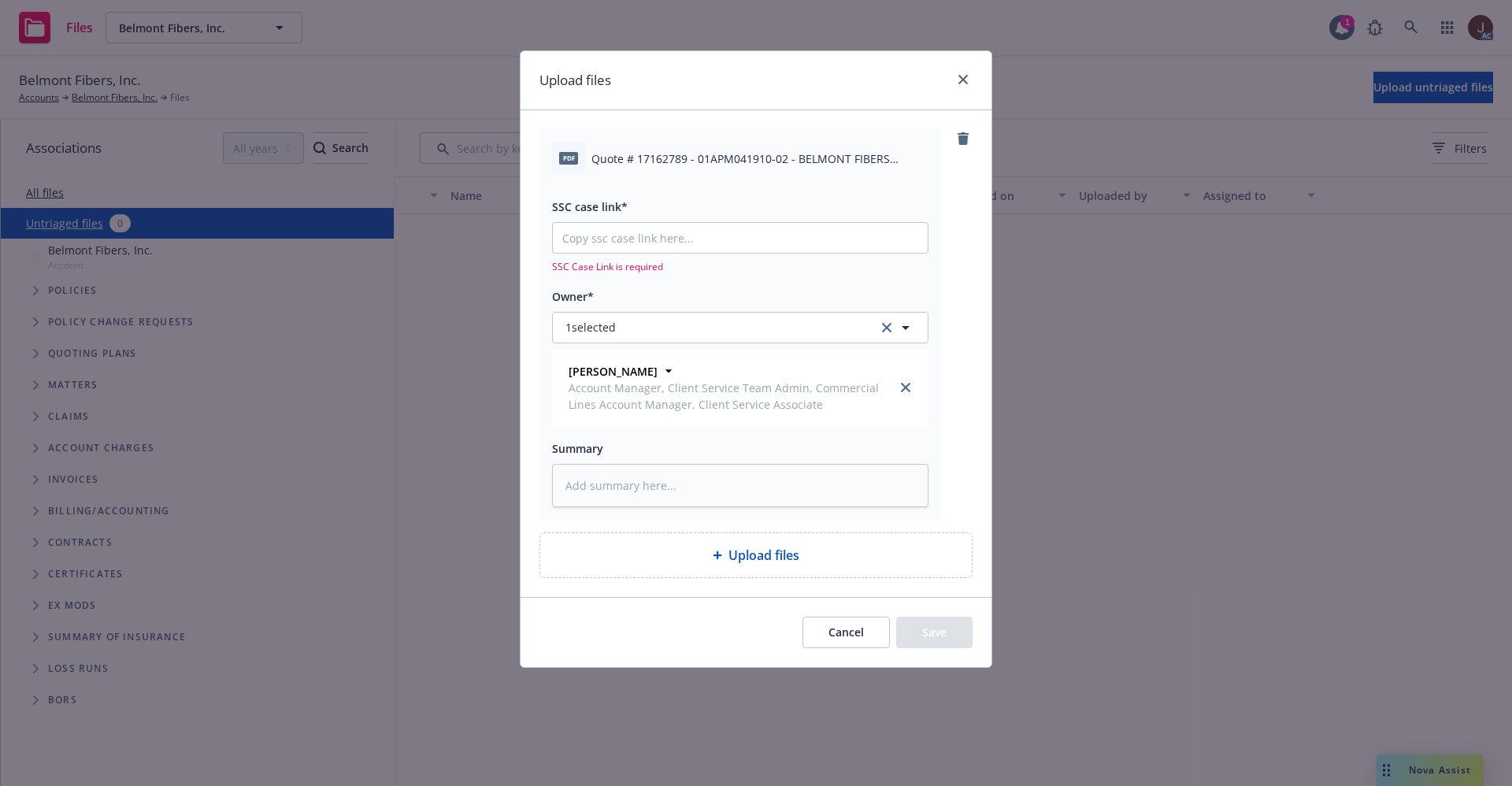
click at [699, 158] on span "Quote # 17162789 - 01APM041910-02 - BELMONT FIBERS INC..pdf" at bounding box center [760, 159] width 337 height 17
copy div "Quote # 17162789 - 01APM041910-02 - BELMONT FIBERS INC..pdf"
click at [656, 485] on textarea at bounding box center [740, 485] width 376 height 43
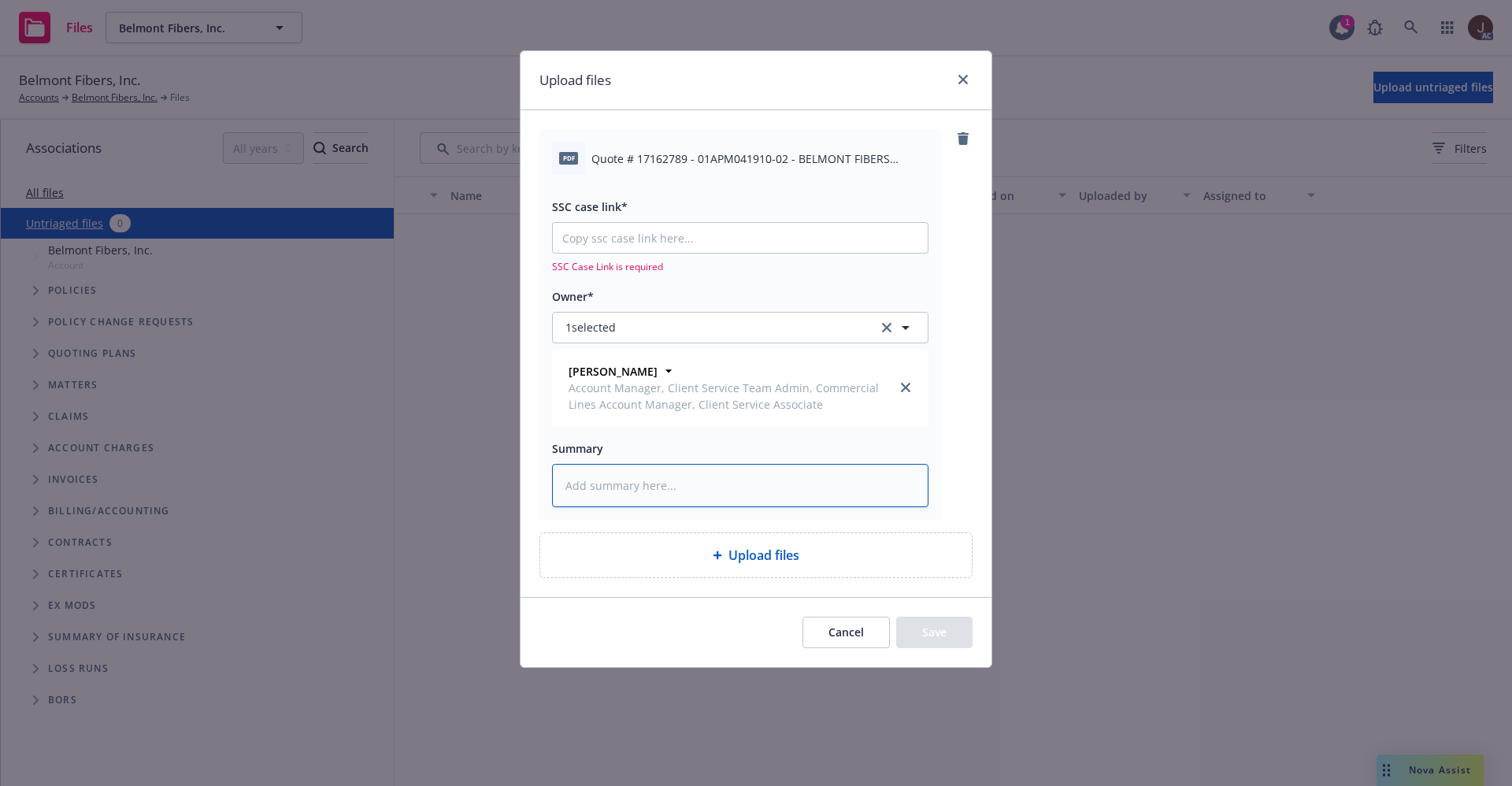
paste textarea "Quote # 17162789 - 01APM041910-02 - BELMONT FIBERS INC..pdf"
type textarea "x"
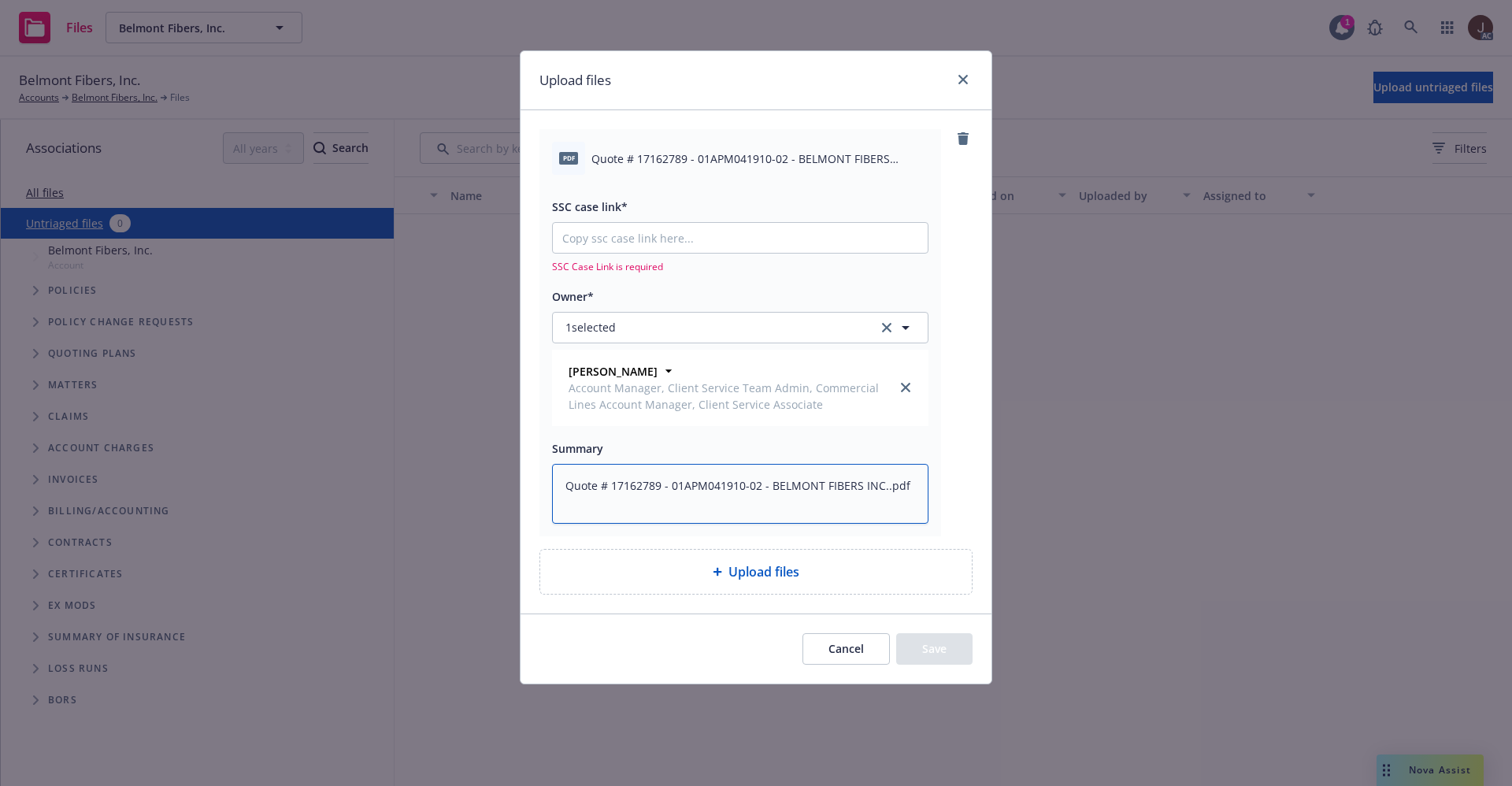
scroll to position [4, 0]
type textarea "Quote # 17162789 - 01APM041910-02 - BELMONT FIBERS INC..pdf"
click at [966, 394] on div "pdf Quote # 17162789 - 01APM041910-02 - BELMONT FIBERS INC..pdf SSC case link* …" at bounding box center [756, 332] width 433 height 407
click at [639, 230] on input "SSC case link*" at bounding box center [741, 237] width 375 height 30
paste input "https://newfront-ssc.lightning.force.com/lightning/r/Case/500Vz00000SGkejIAD/vi…"
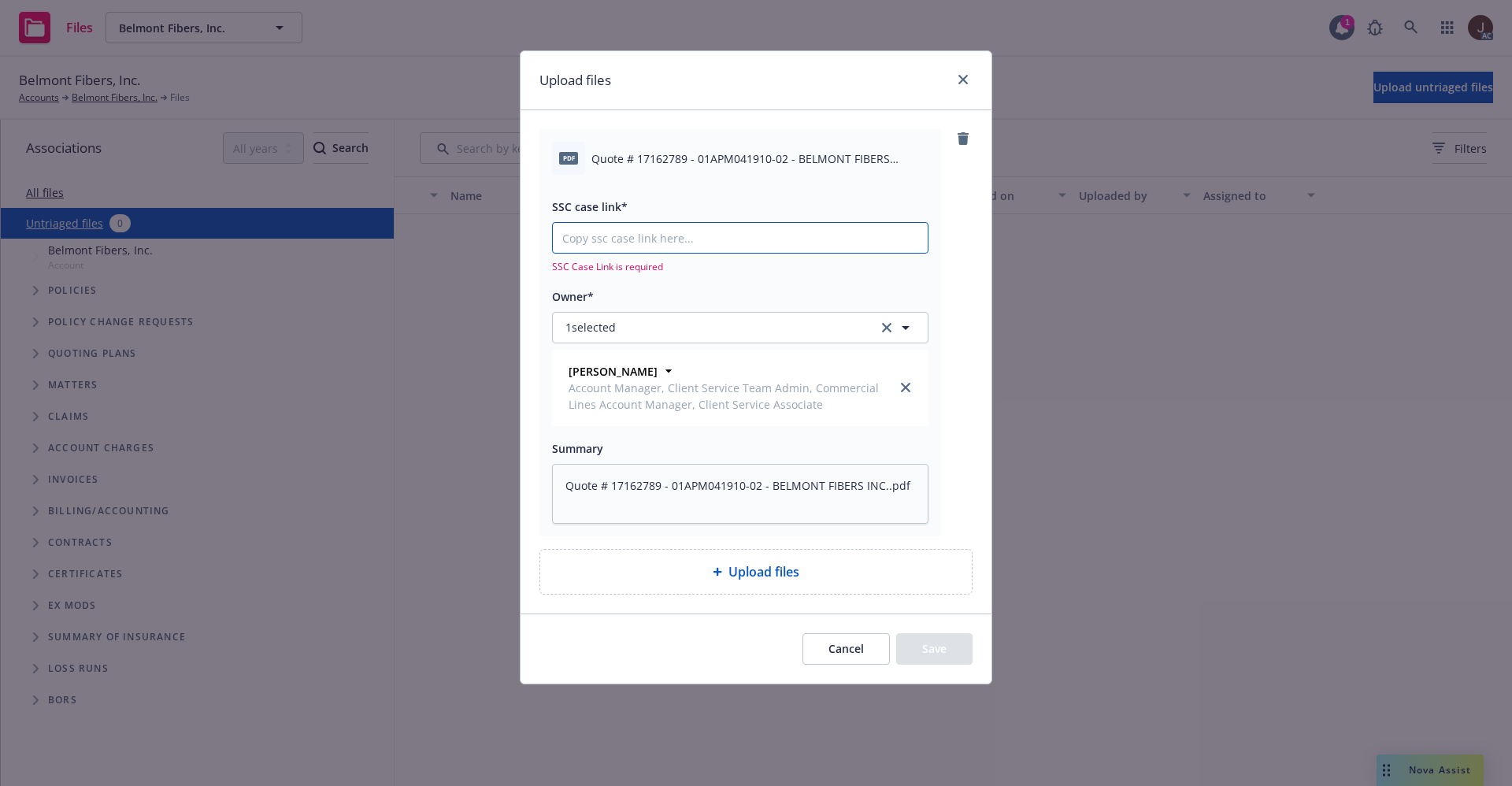
type textarea "x"
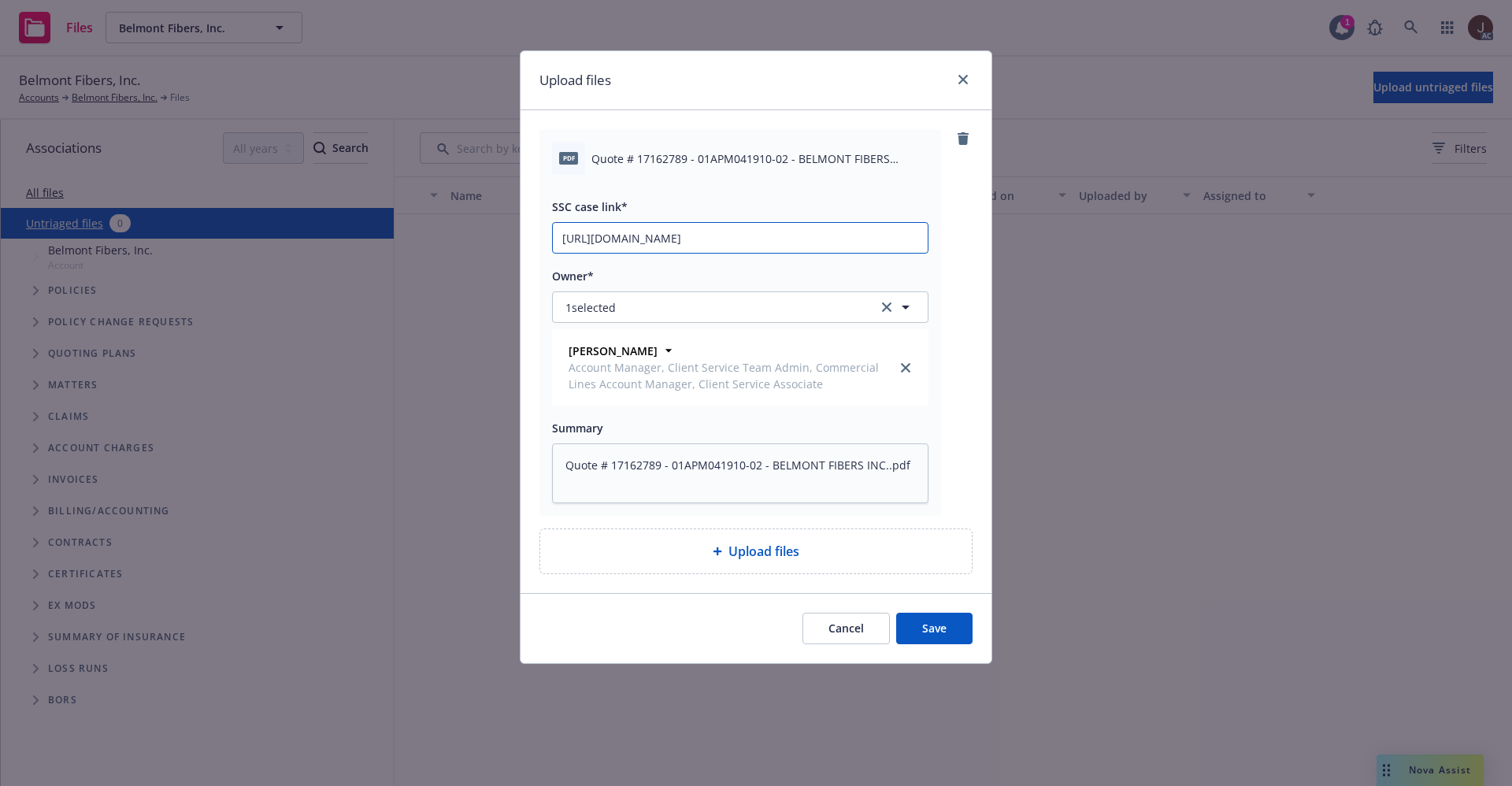
scroll to position [0, 75]
type input "https://newfront-ssc.lightning.force.com/lightning/r/Case/500Vz00000SGkejIAD/vi…"
click at [956, 243] on div "pdf Quote # 17162789 - 01APM041910-02 - BELMONT FIBERS INC..pdf SSC case link* …" at bounding box center [756, 322] width 433 height 386
click at [937, 629] on button "Save" at bounding box center [933, 628] width 76 height 32
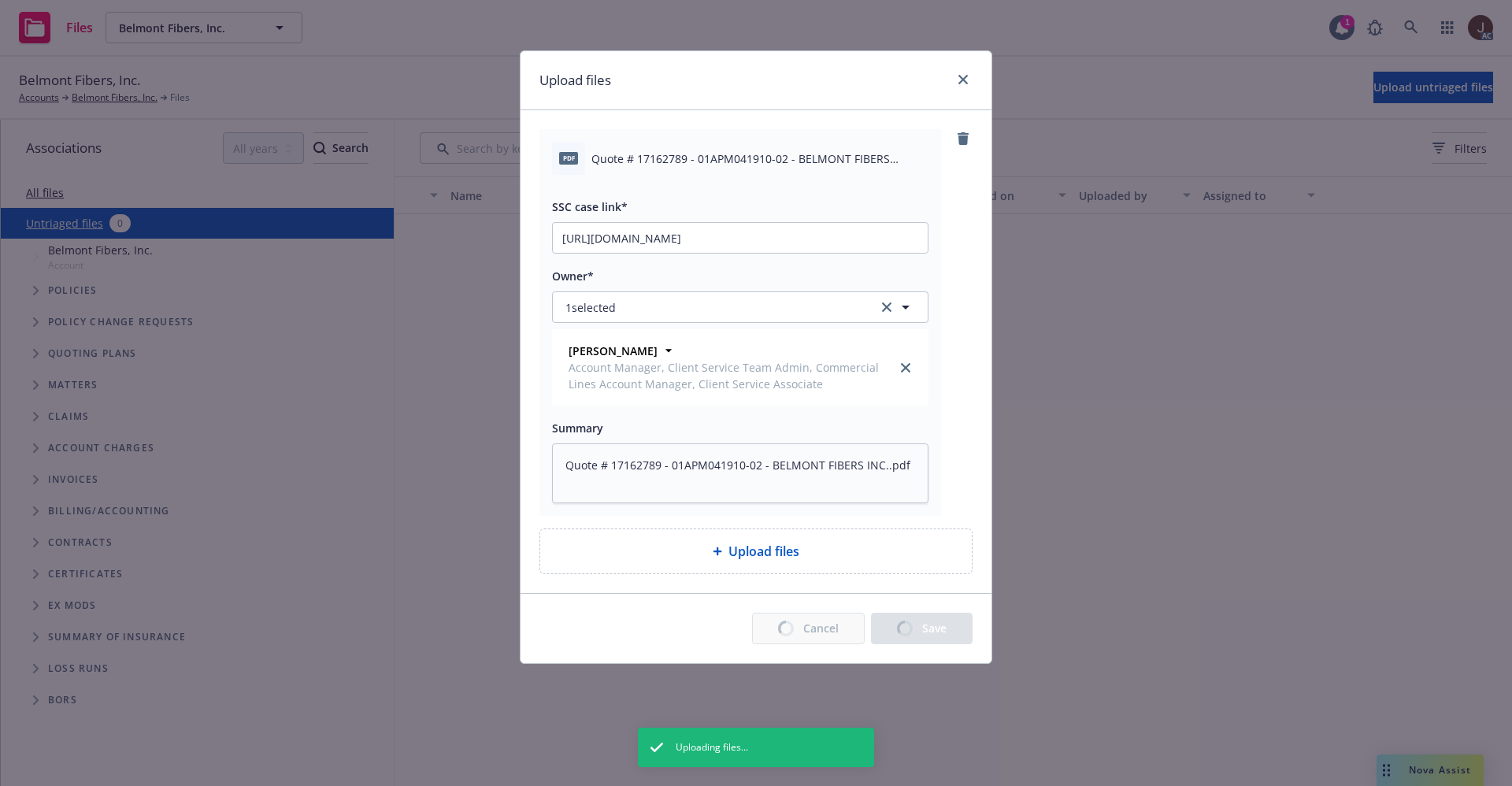
type textarea "x"
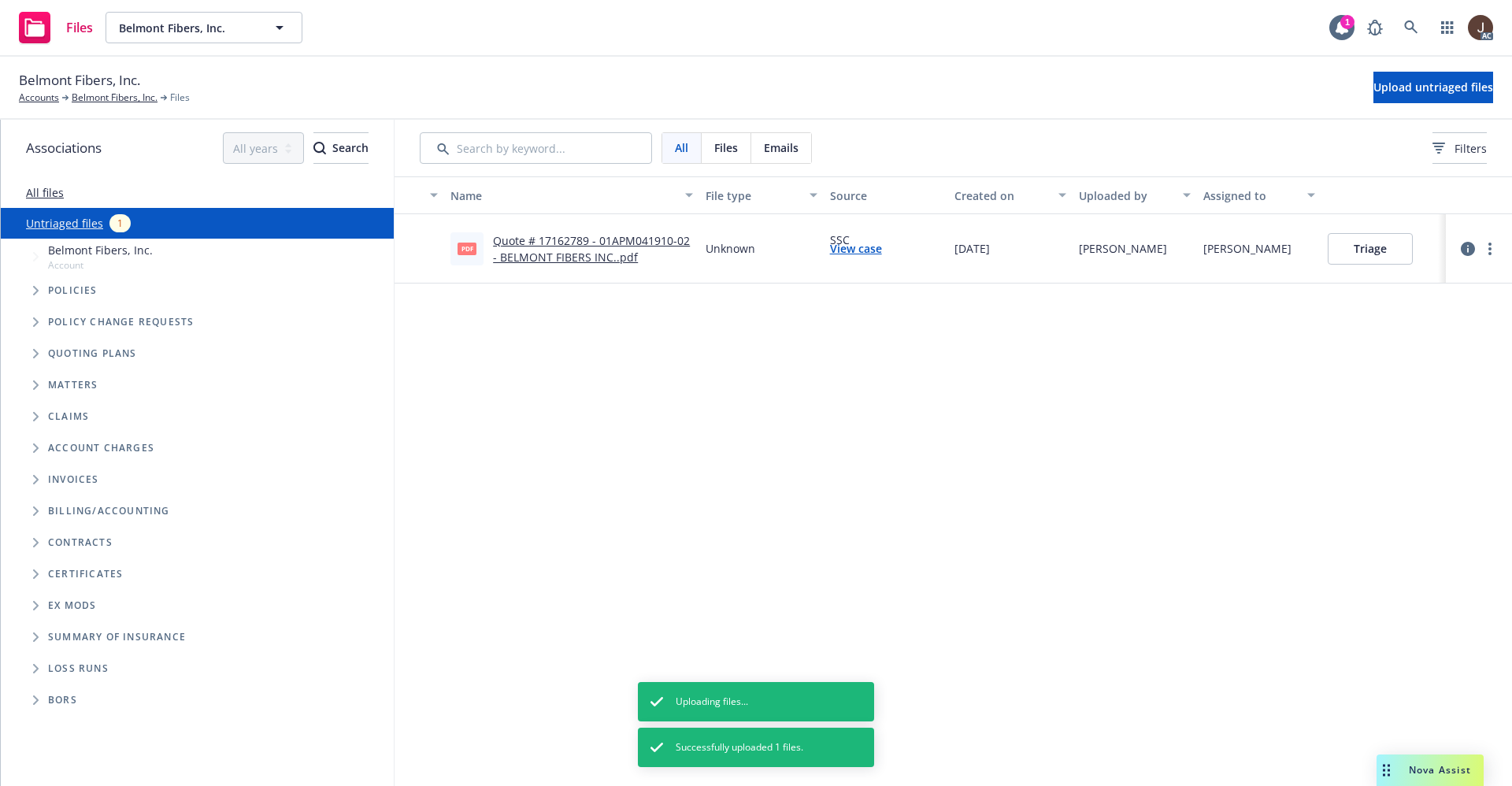
click at [763, 400] on div "Name File type Source Created on Uploaded by Assigned to pdf Quote # 17162789 -…" at bounding box center [953, 480] width 1118 height 609
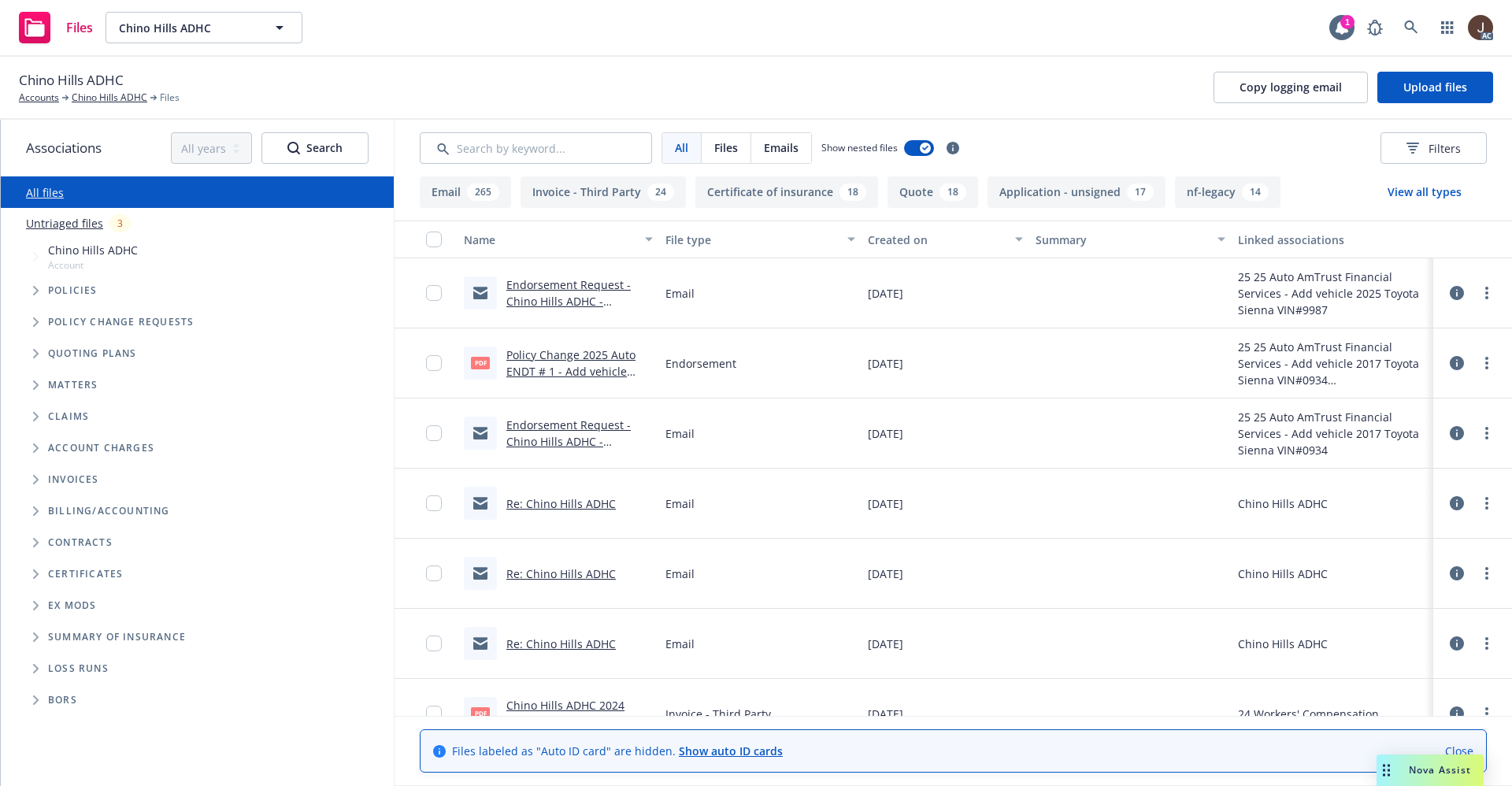
click at [61, 223] on link "Untriaged files" at bounding box center [65, 223] width 77 height 17
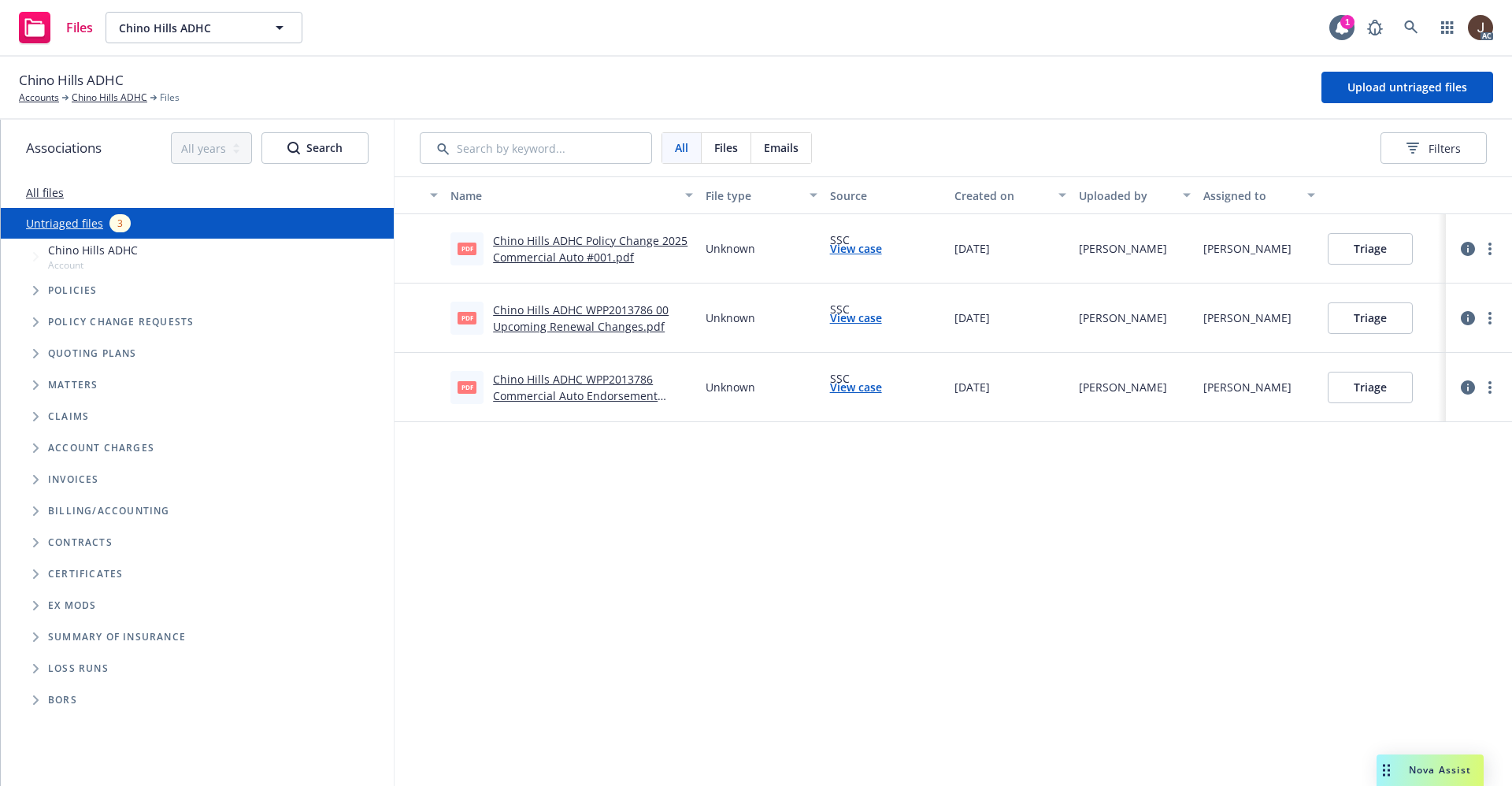
click at [709, 518] on div "Name File type Source Created on Uploaded by Assigned to pdf Chino Hills ADHC P…" at bounding box center [953, 480] width 1118 height 609
click at [1429, 91] on span "Upload untriaged files" at bounding box center [1407, 87] width 120 height 15
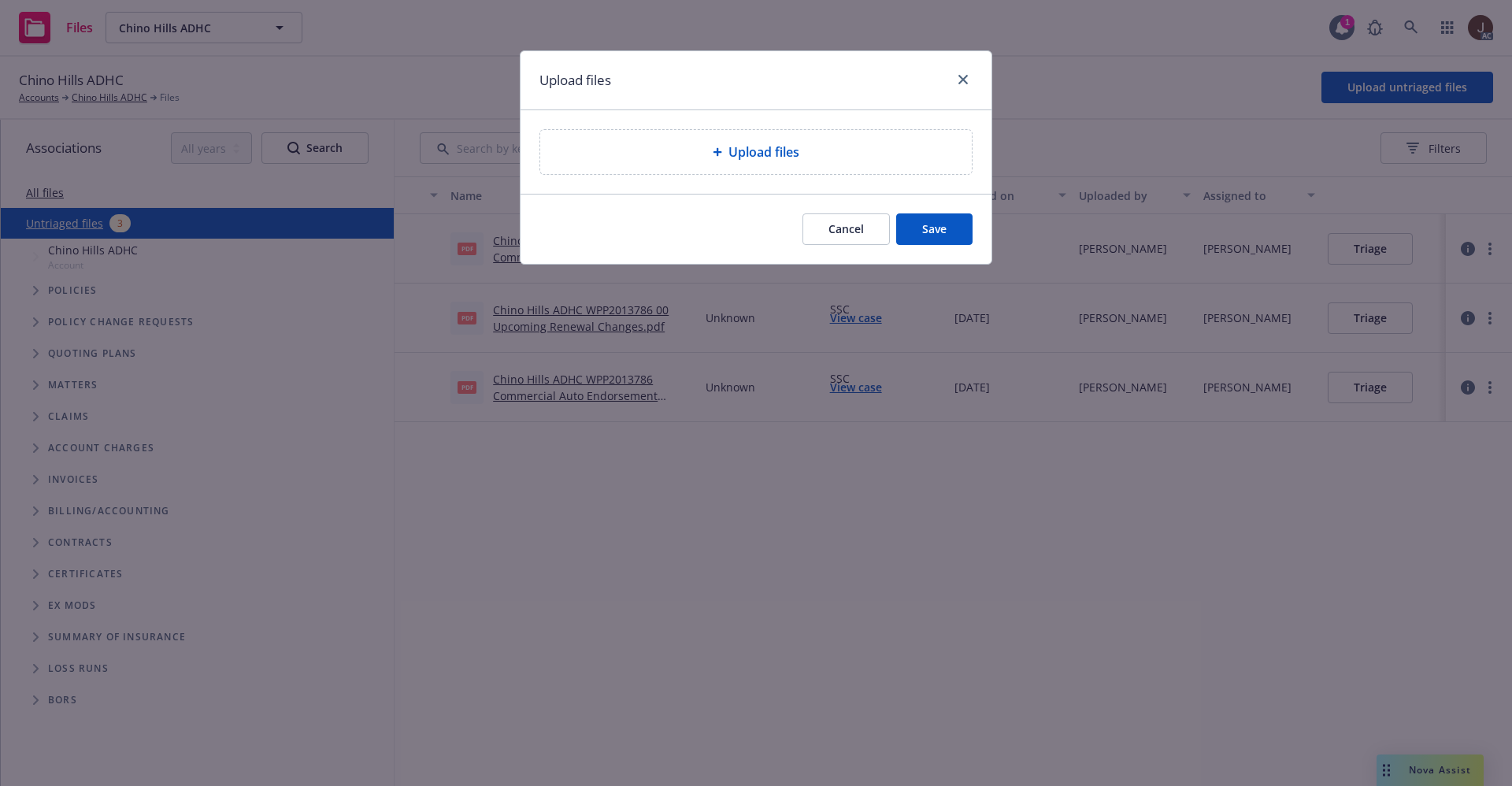
click at [747, 144] on span "Upload files" at bounding box center [763, 152] width 71 height 19
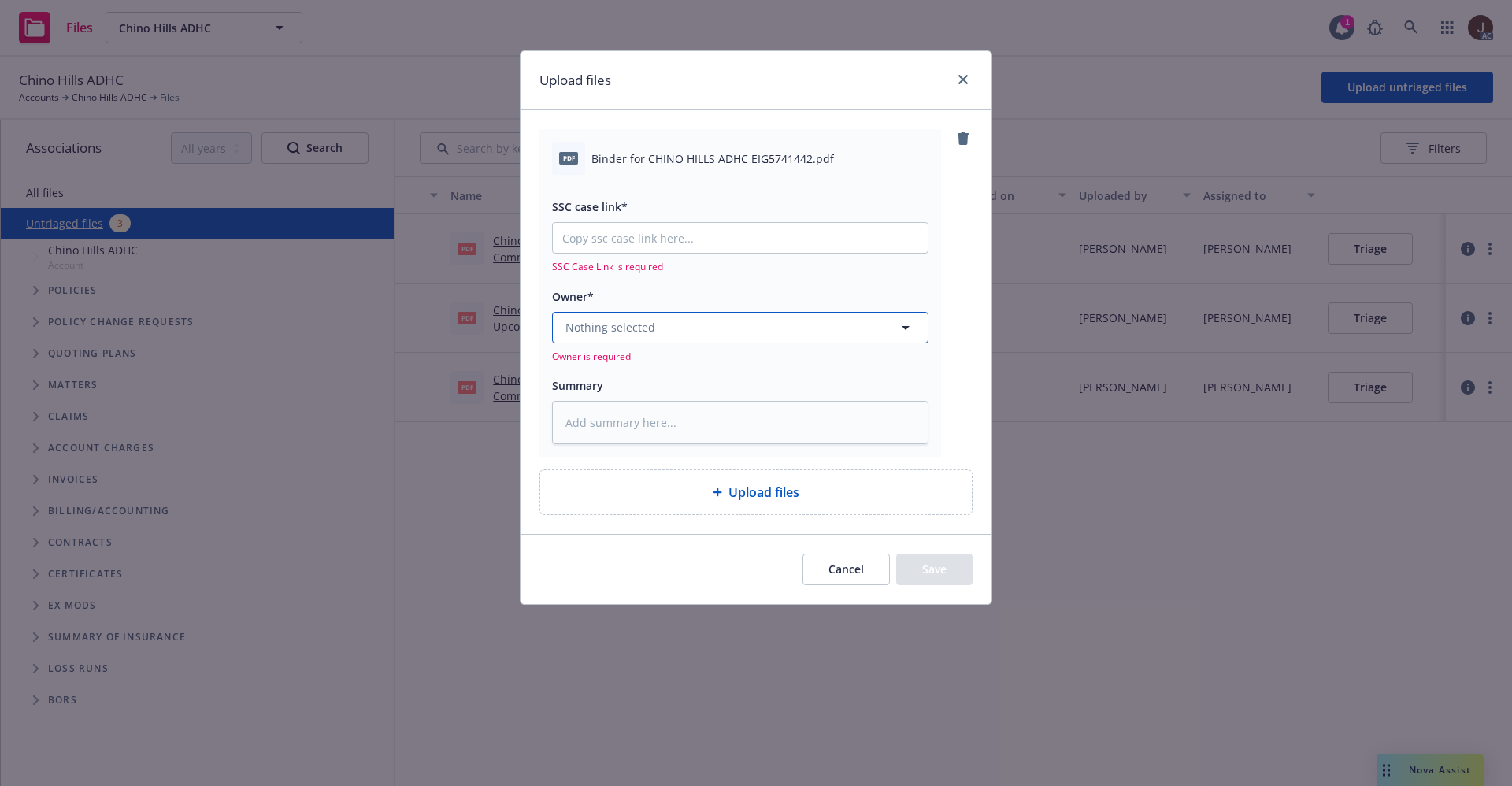
click at [664, 324] on button "Nothing selected" at bounding box center [740, 328] width 376 height 32
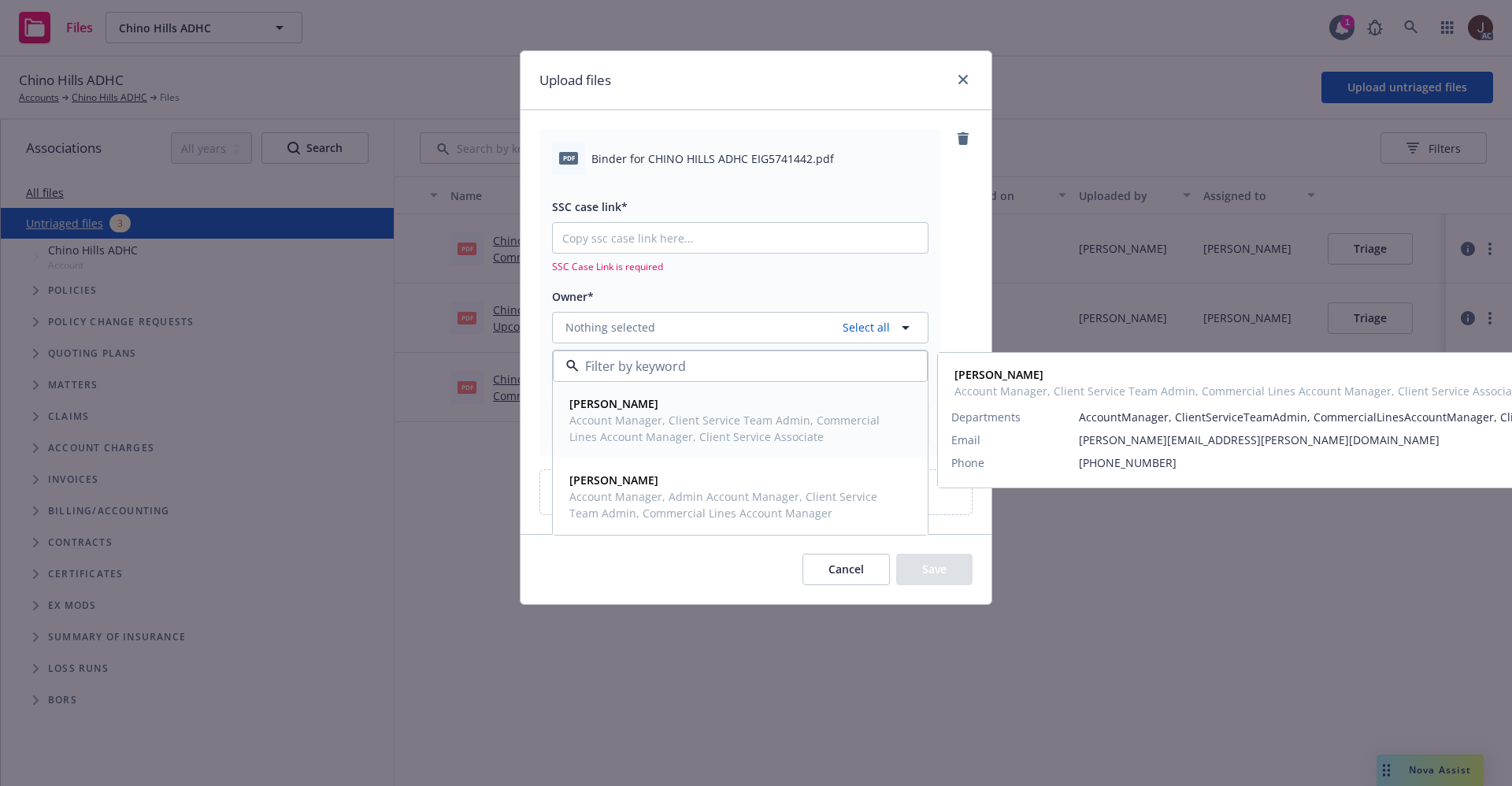
click at [659, 415] on span "Account Manager, Client Service Team Admin, Commercial Lines Account Manager, C…" at bounding box center [739, 428] width 338 height 33
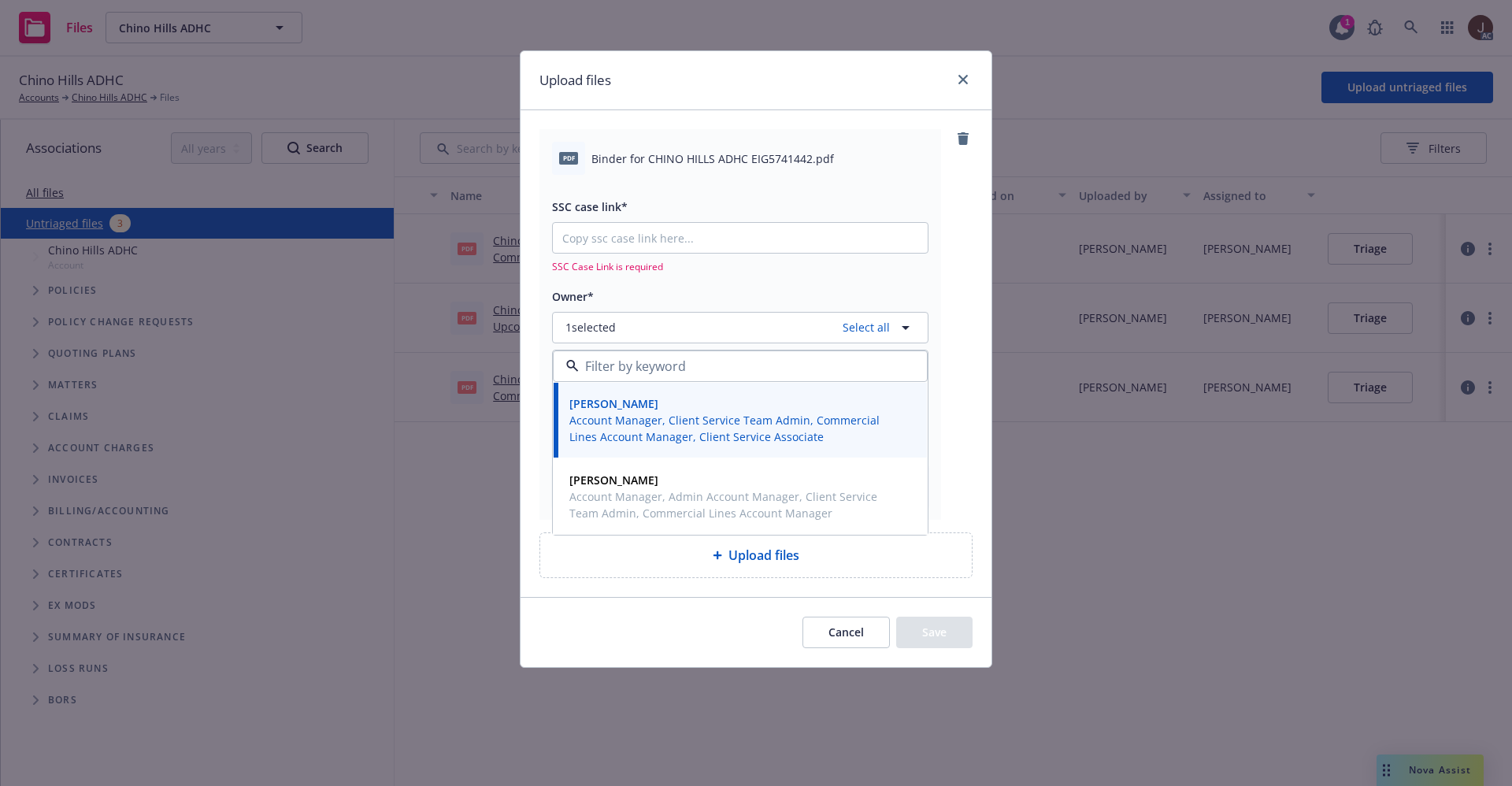
click at [977, 228] on div "pdf Binder for CHINO HILLS ADHC EIG5741442.pdf SSC case link* SSC Case Link is …" at bounding box center [756, 353] width 471 height 485
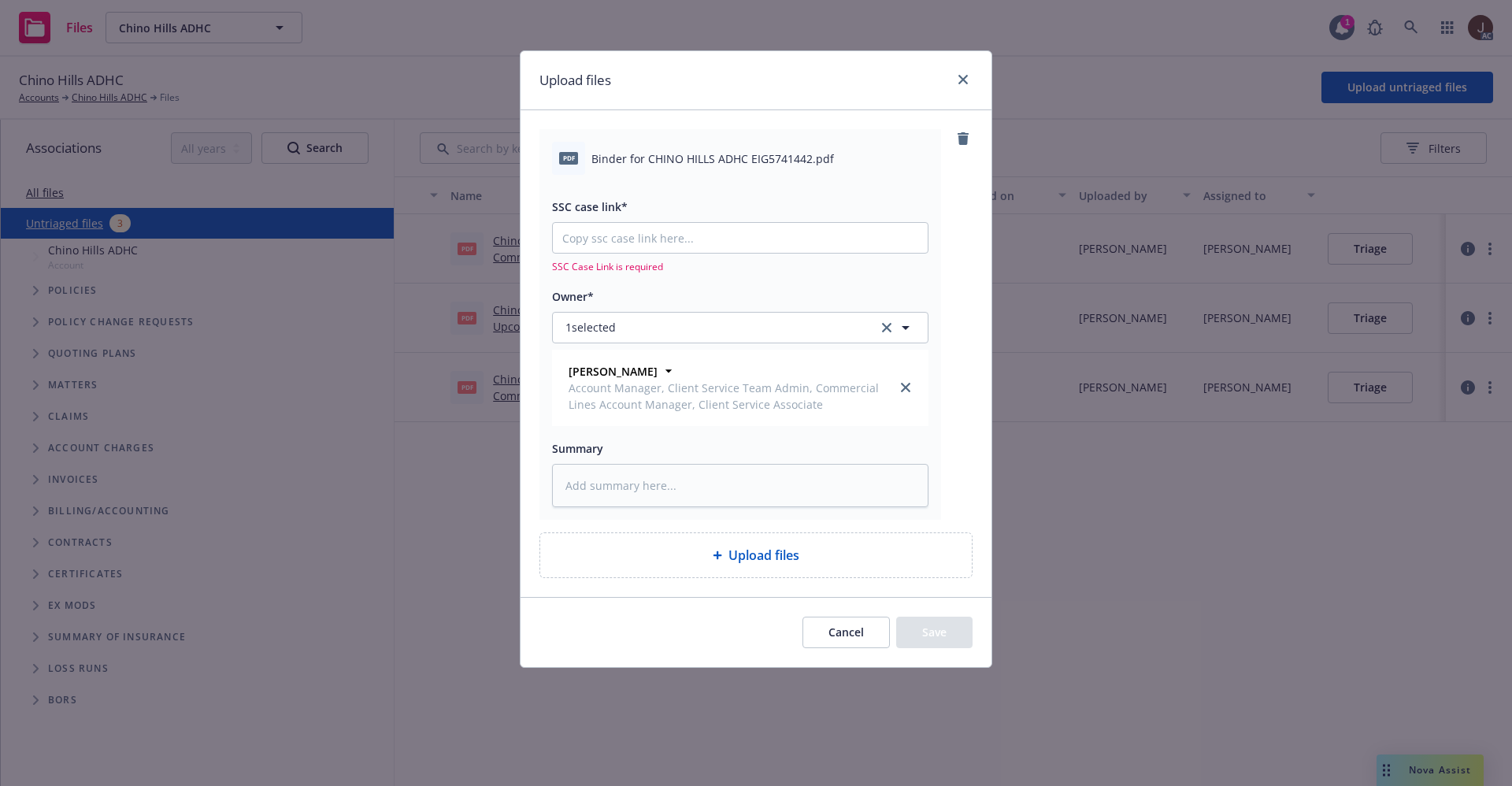
click at [681, 159] on span "Binder for CHINO HILLS ADHC EIG5741442.pdf" at bounding box center [713, 159] width 243 height 17
copy div "Binder for CHINO HILLS ADHC EIG5741442.pdf"
click at [628, 487] on textarea at bounding box center [740, 485] width 376 height 43
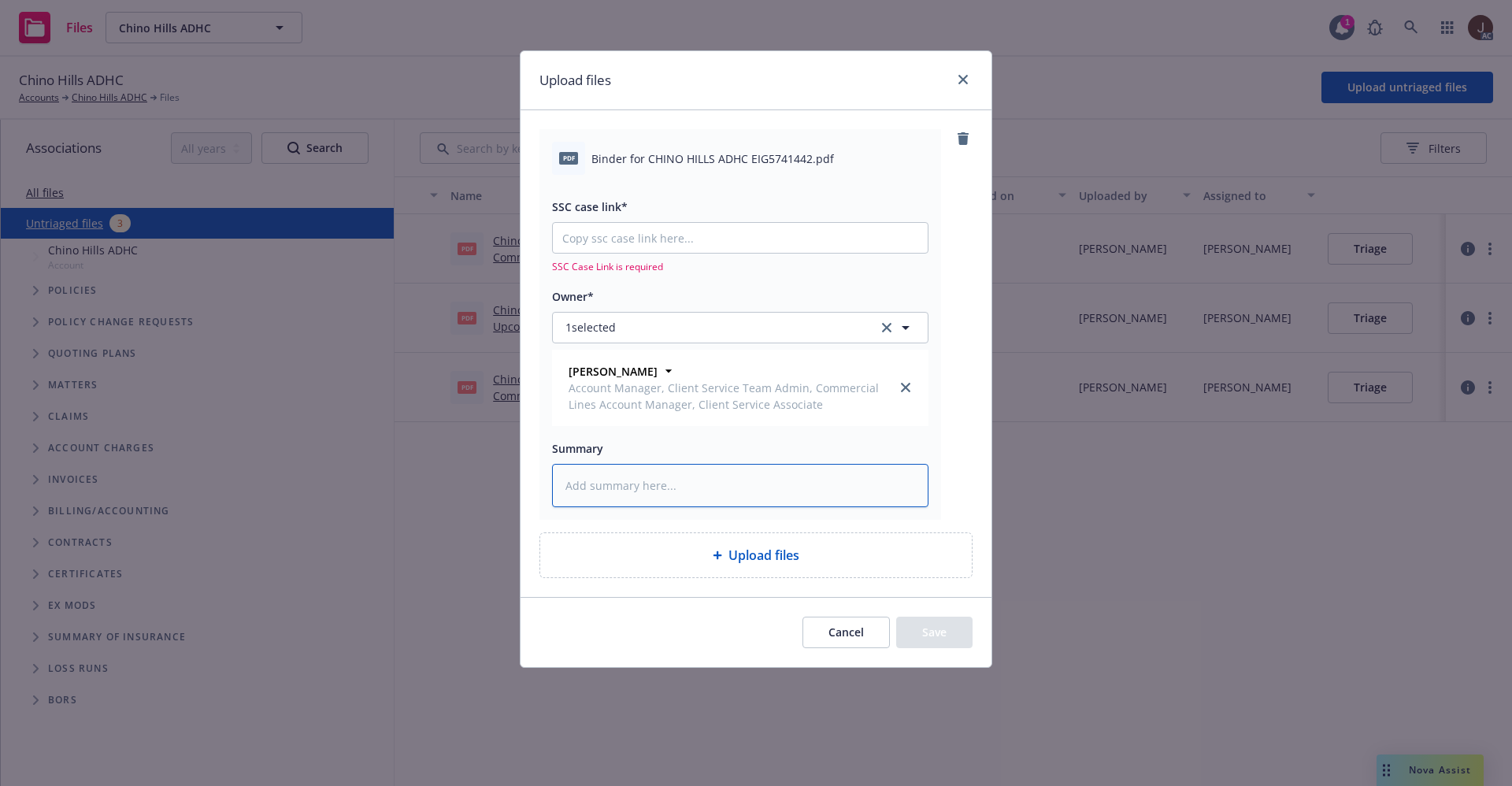
paste textarea "Binder for CHINO HILLS ADHC EIG5741442.pdf"
type textarea "x"
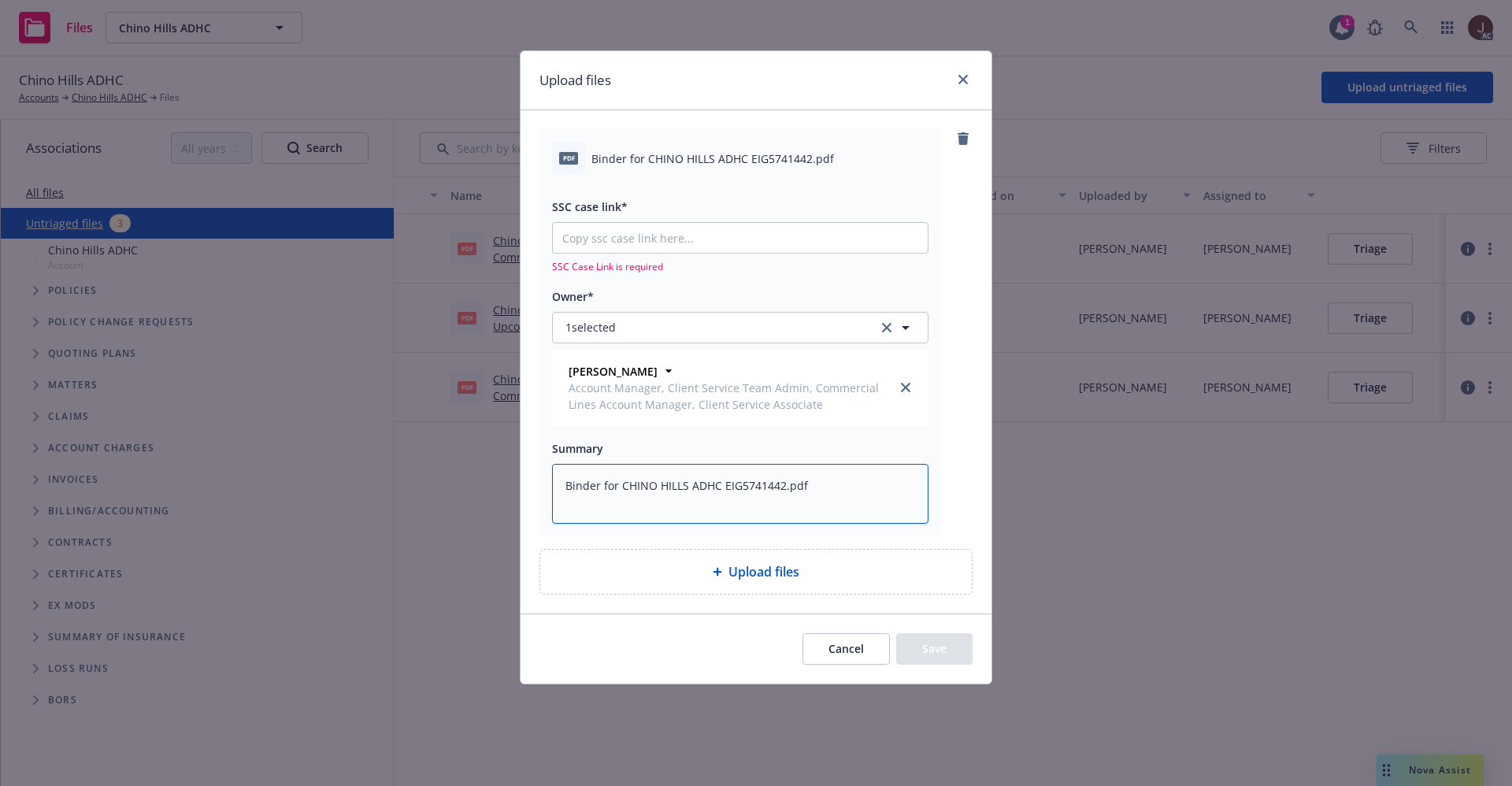
type textarea "Binder for CHINO HILLS ADHC EIG5741442.pdf"
click at [660, 240] on input "SSC case link*" at bounding box center [741, 237] width 375 height 30
paste input "https://newfront-ssc.lightning.force.com/lightning/r/Case/500Vz00000SH5zRIAT/vi…"
type textarea "x"
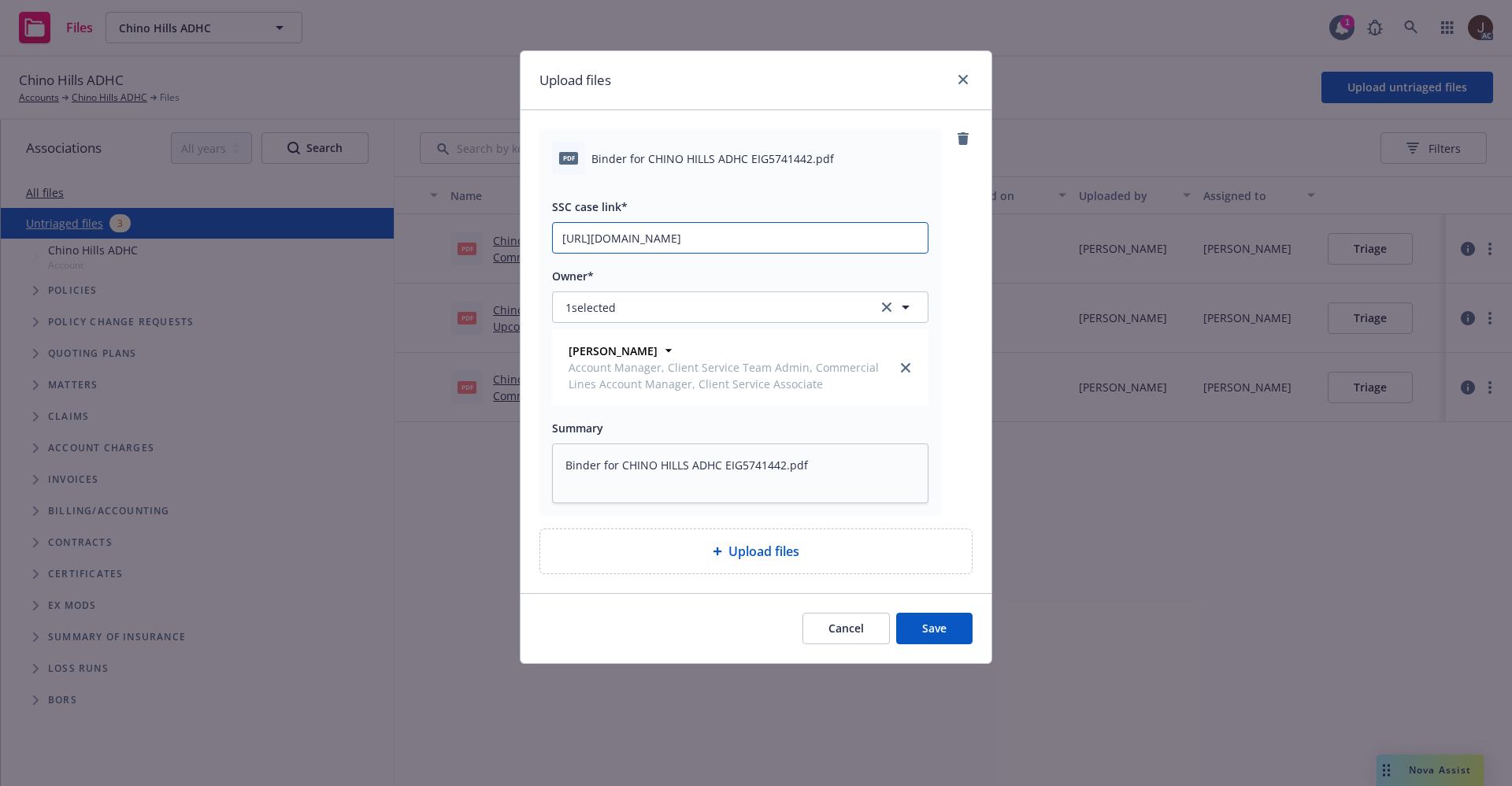
type input "https://newfront-ssc.lightning.force.com/lightning/r/Case/500Vz00000SH5zRIAT/vi…"
drag, startPoint x: 975, startPoint y: 233, endPoint x: 973, endPoint y: 257, distance: 24.1
click at [974, 233] on div "pdf Binder for CHINO HILLS ADHC EIG5741442.pdf SSC case link* https://newfront-…" at bounding box center [756, 351] width 471 height 483
click at [936, 624] on button "Save" at bounding box center [933, 628] width 76 height 32
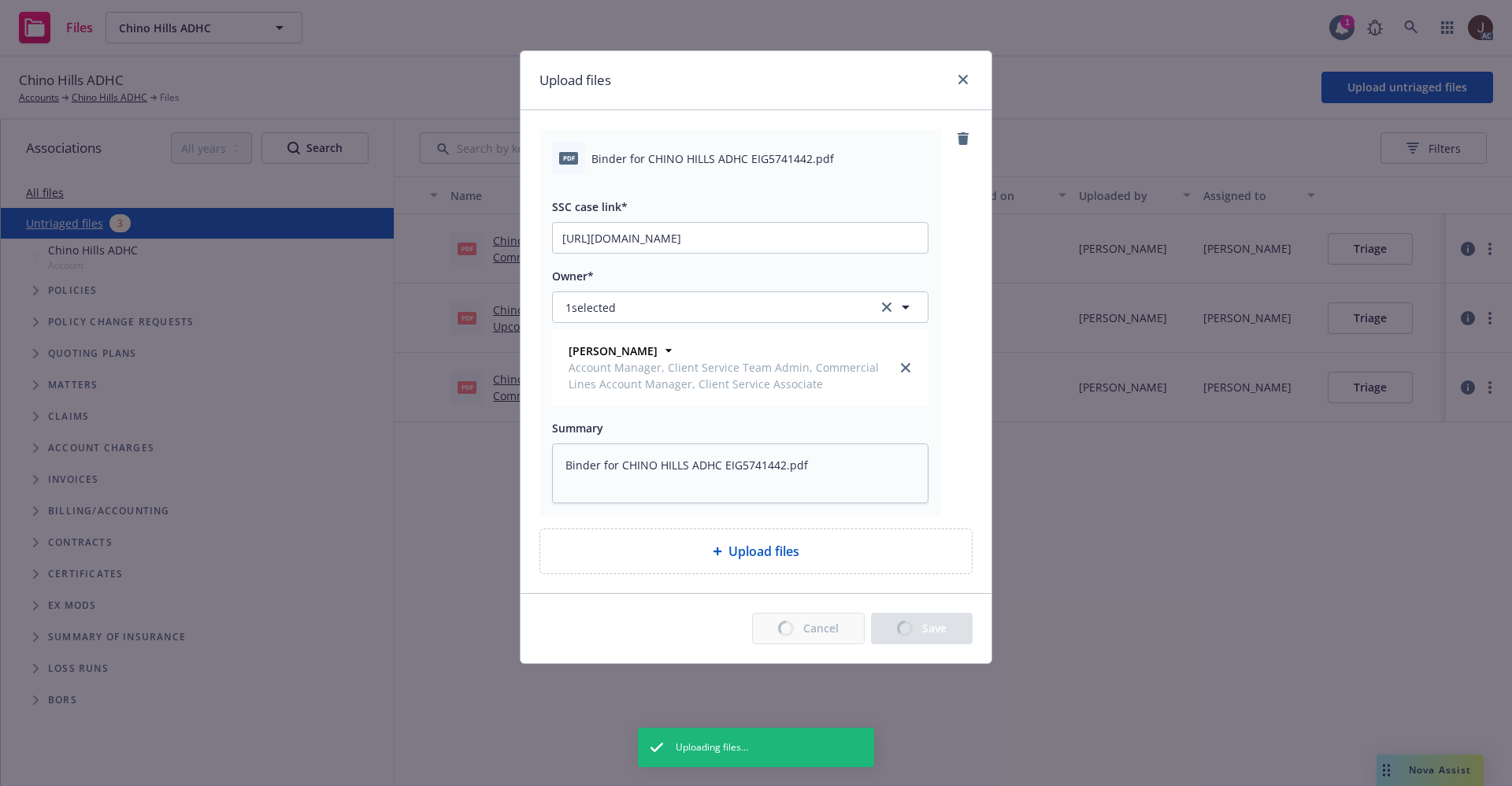
type textarea "x"
